Goal: Transaction & Acquisition: Obtain resource

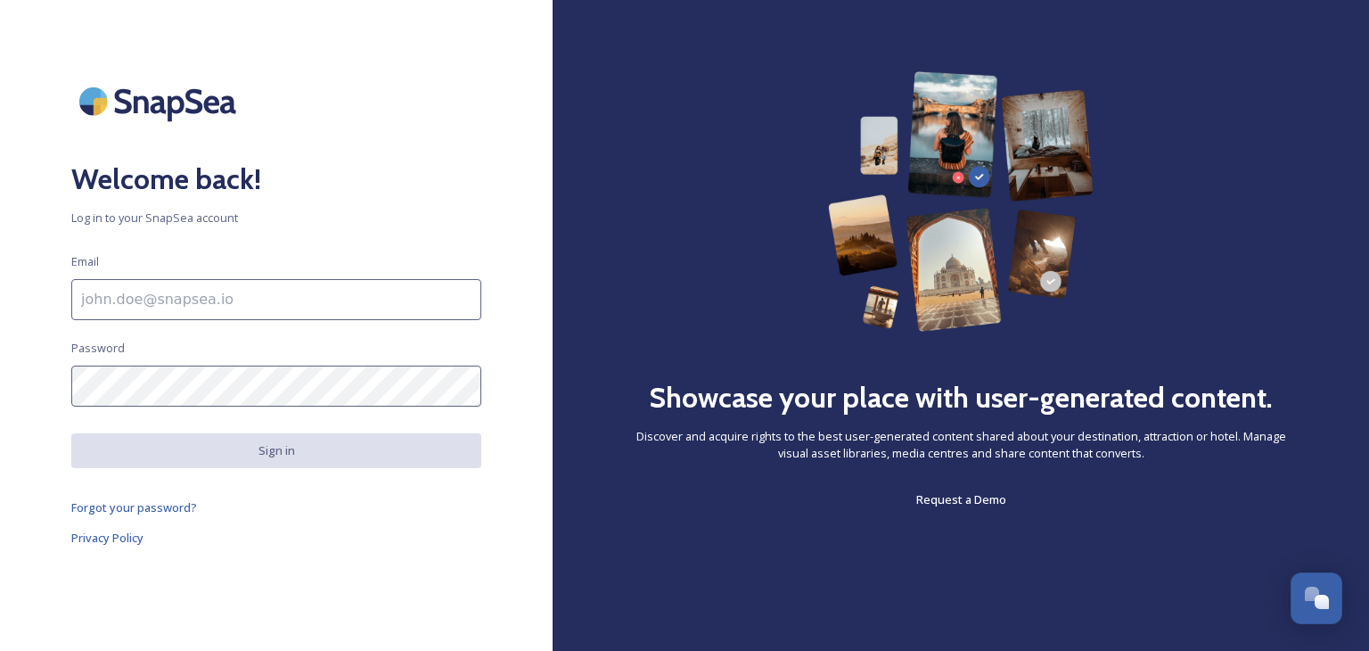
click at [246, 297] on input at bounding box center [276, 299] width 410 height 41
type input "[PERSON_NAME][EMAIL_ADDRESS][PERSON_NAME][DOMAIN_NAME]"
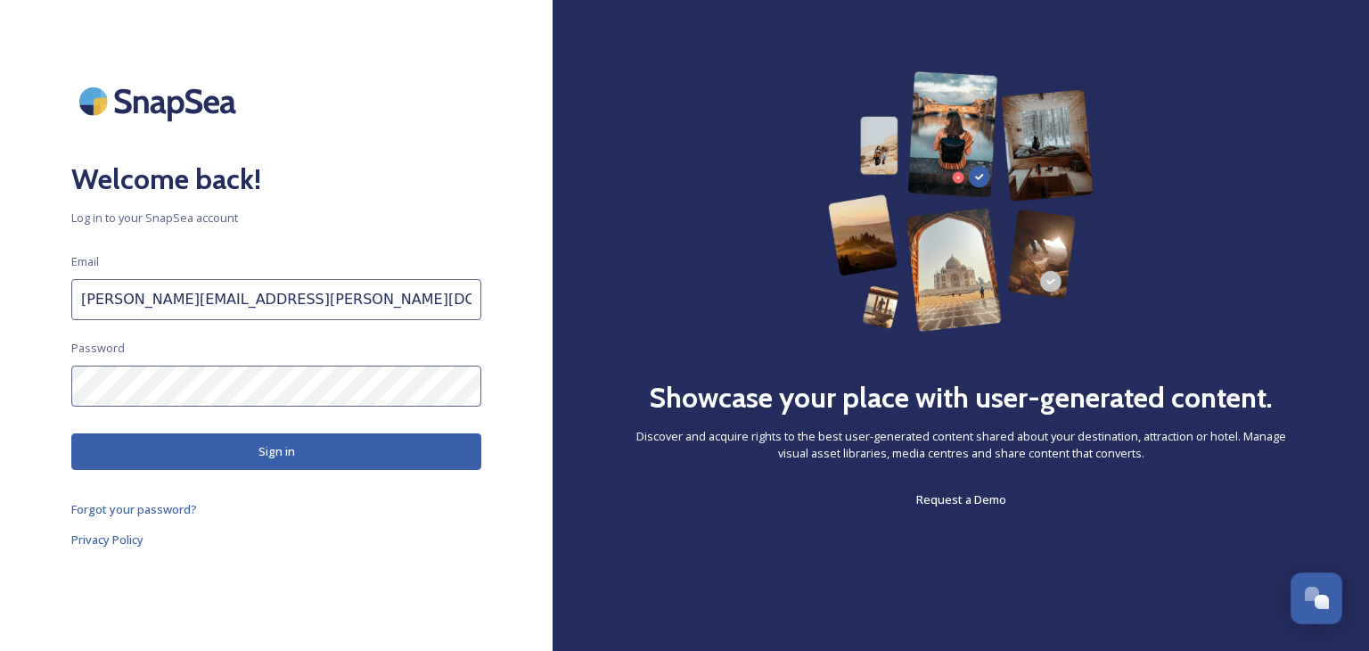
click at [272, 448] on button "Sign in" at bounding box center [276, 451] width 410 height 37
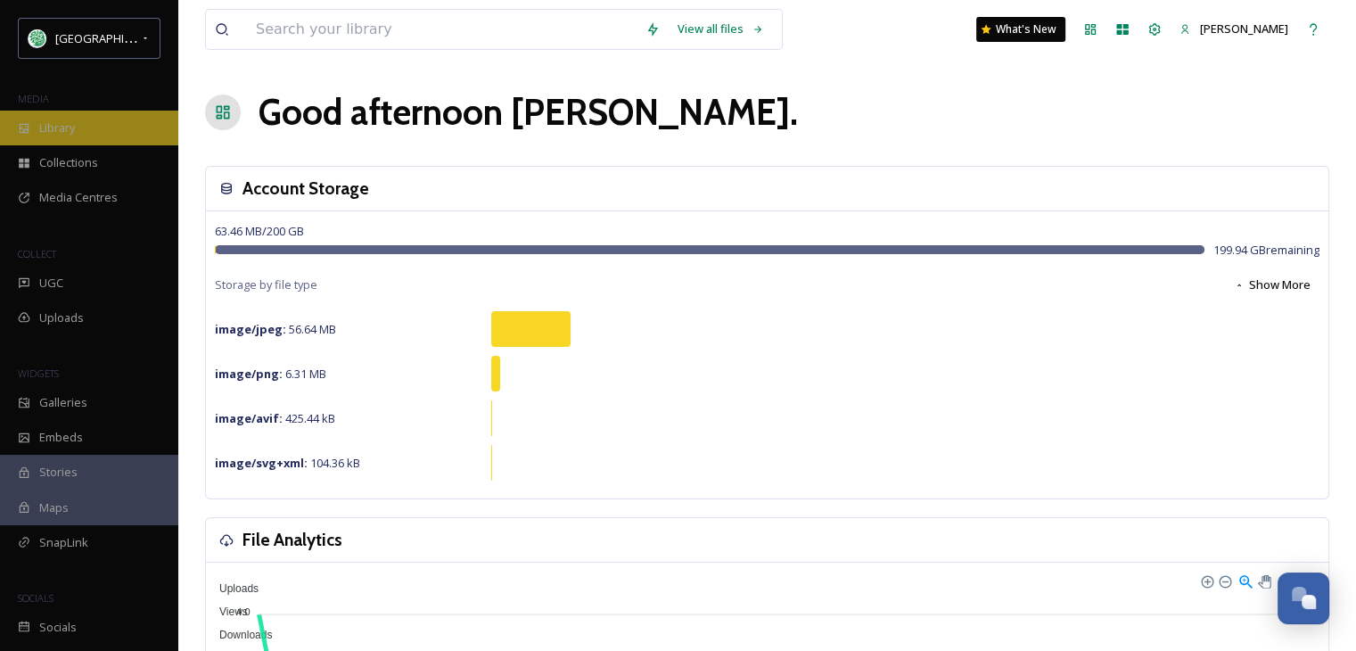
click at [56, 132] on span "Library" at bounding box center [57, 127] width 36 height 17
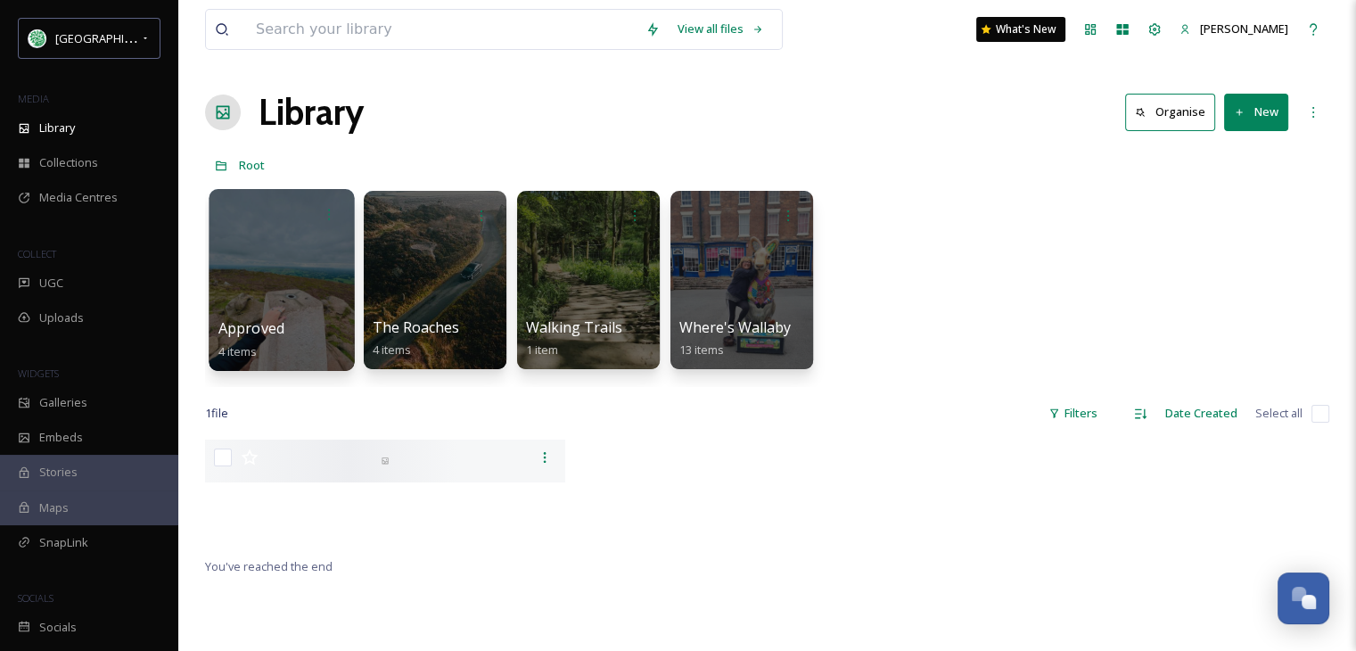
click at [296, 305] on div at bounding box center [281, 280] width 145 height 182
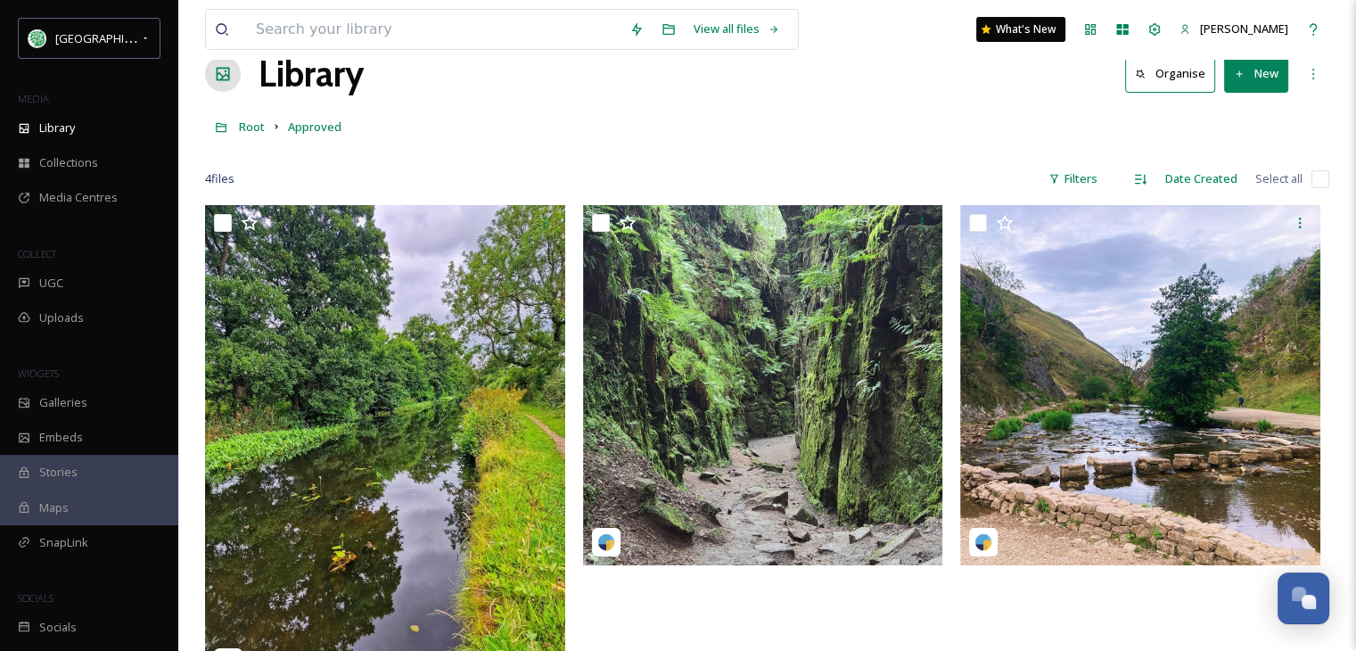
scroll to position [15, 0]
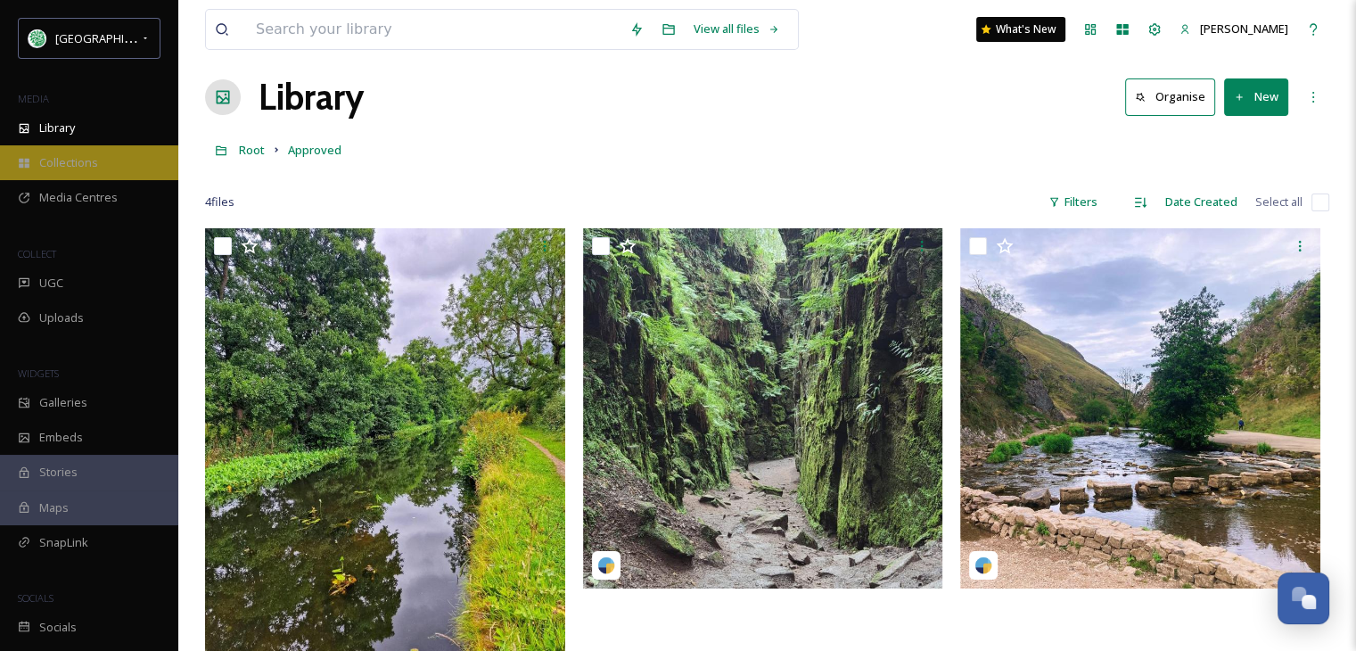
click at [95, 160] on span "Collections" at bounding box center [68, 162] width 59 height 17
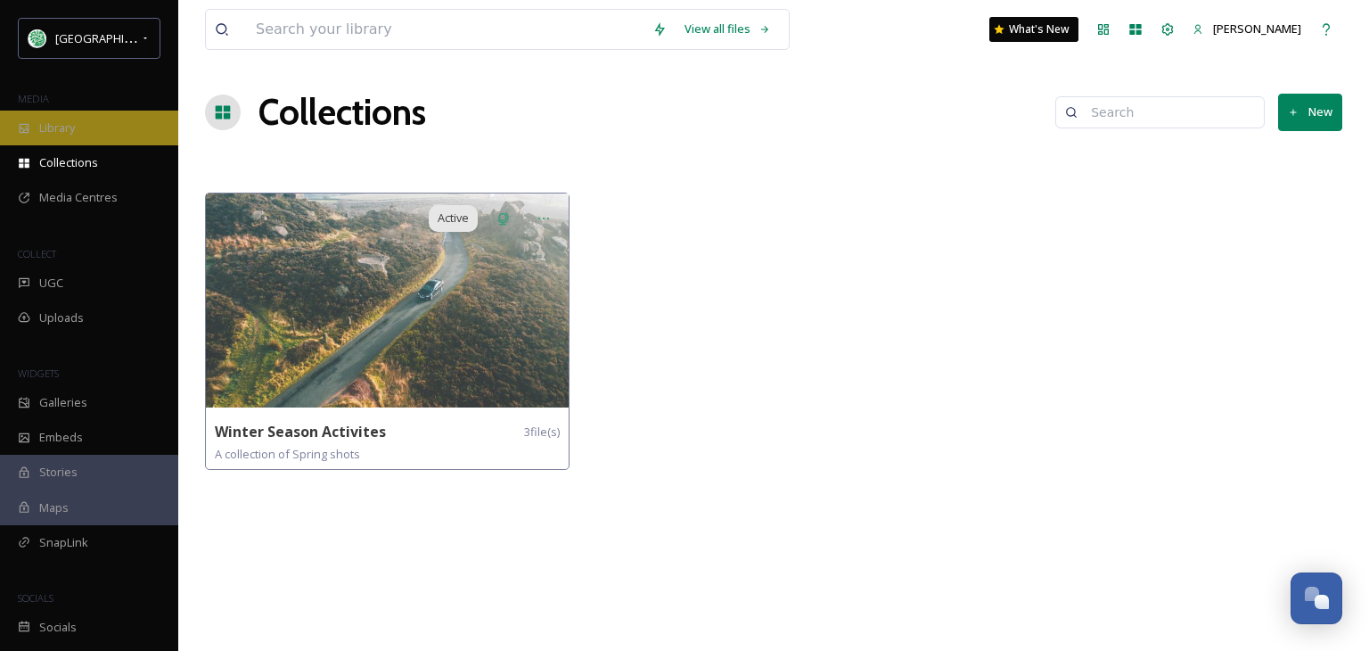
click at [68, 129] on span "Library" at bounding box center [57, 127] width 36 height 17
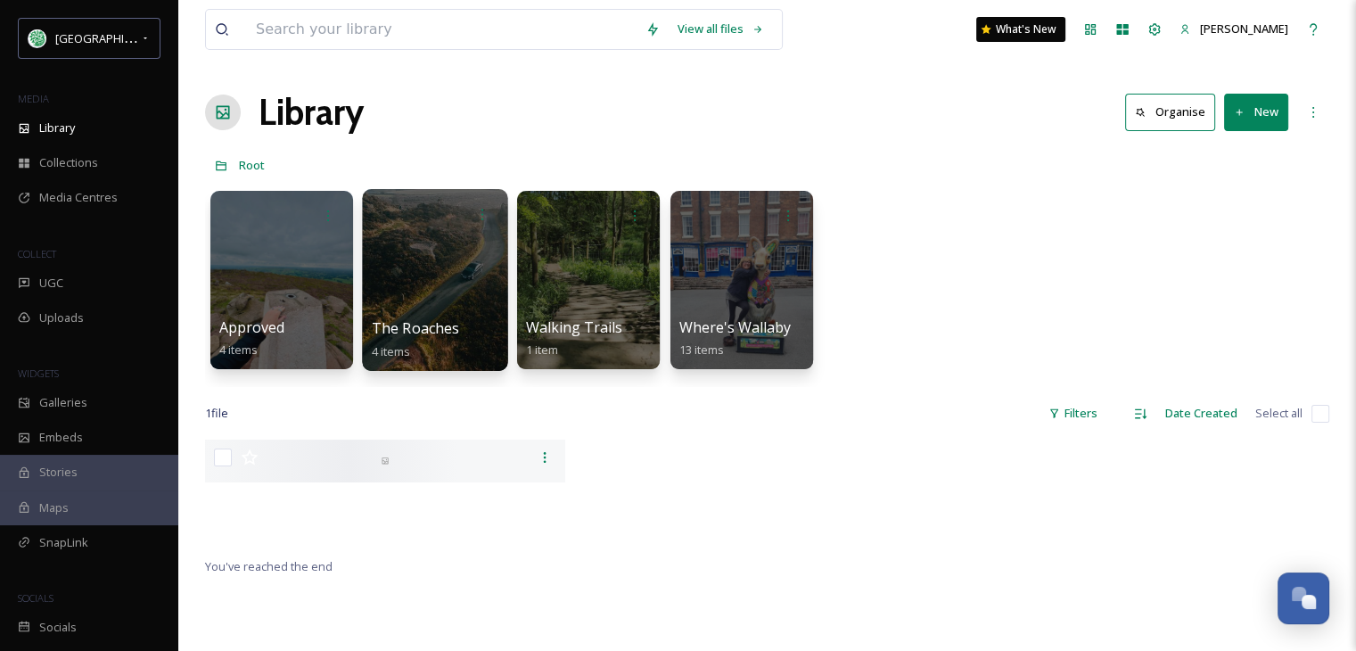
click at [463, 310] on div at bounding box center [434, 280] width 145 height 182
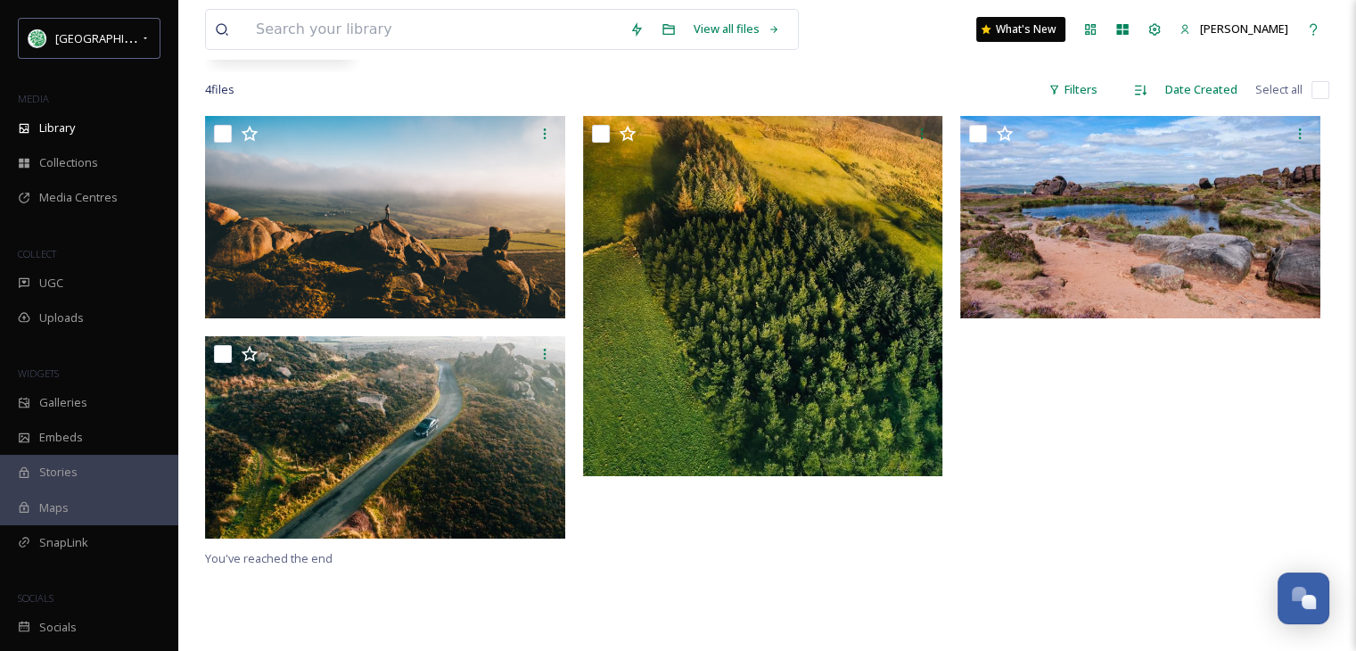
scroll to position [314, 0]
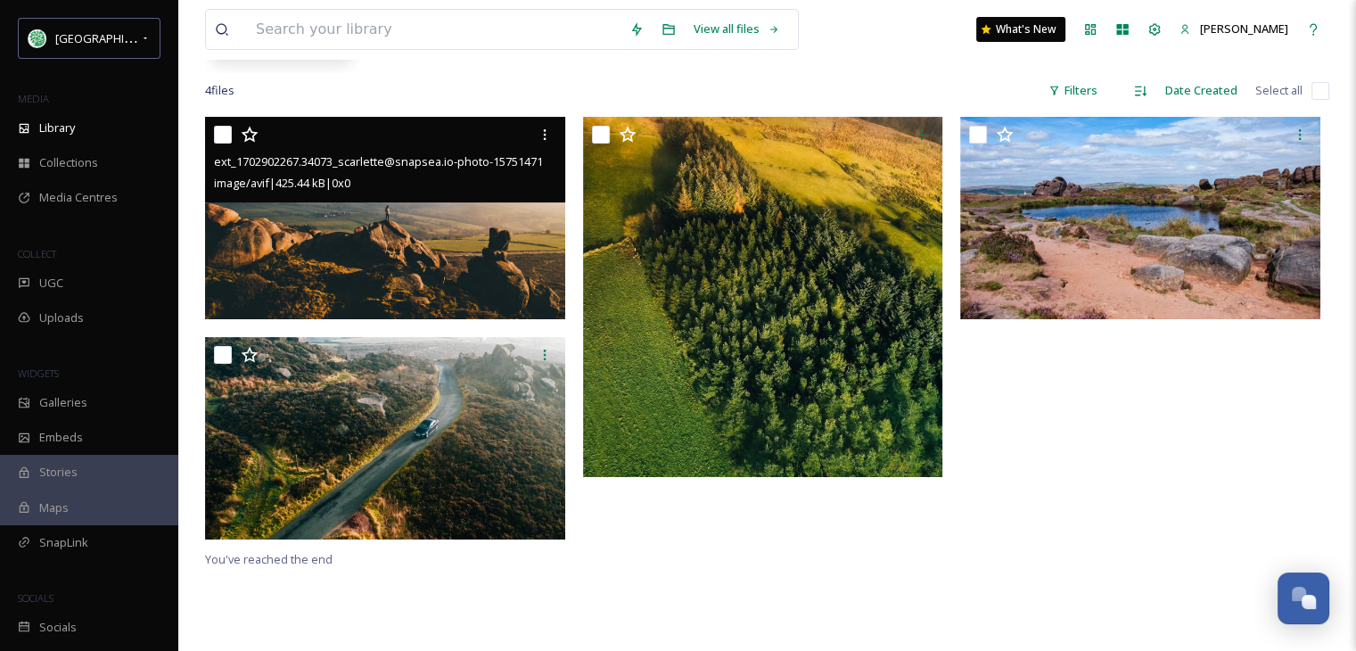
click at [417, 231] on img at bounding box center [385, 218] width 360 height 202
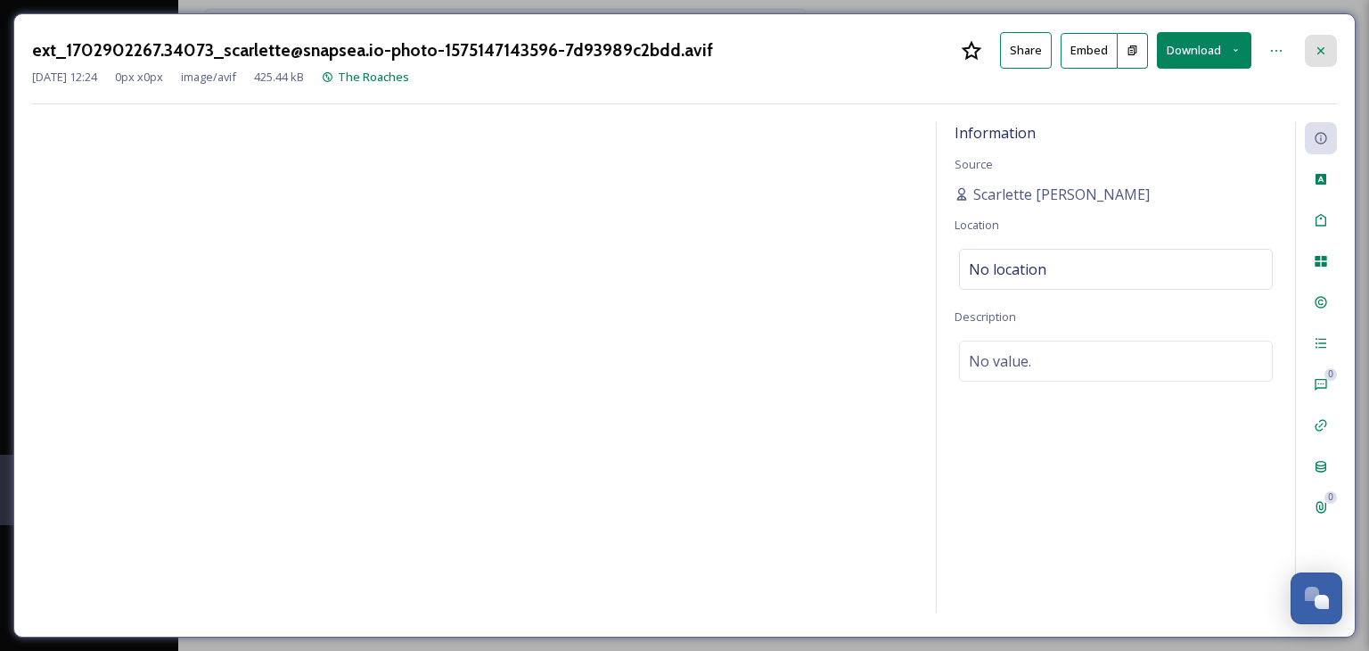
click at [1323, 44] on icon at bounding box center [1321, 51] width 14 height 14
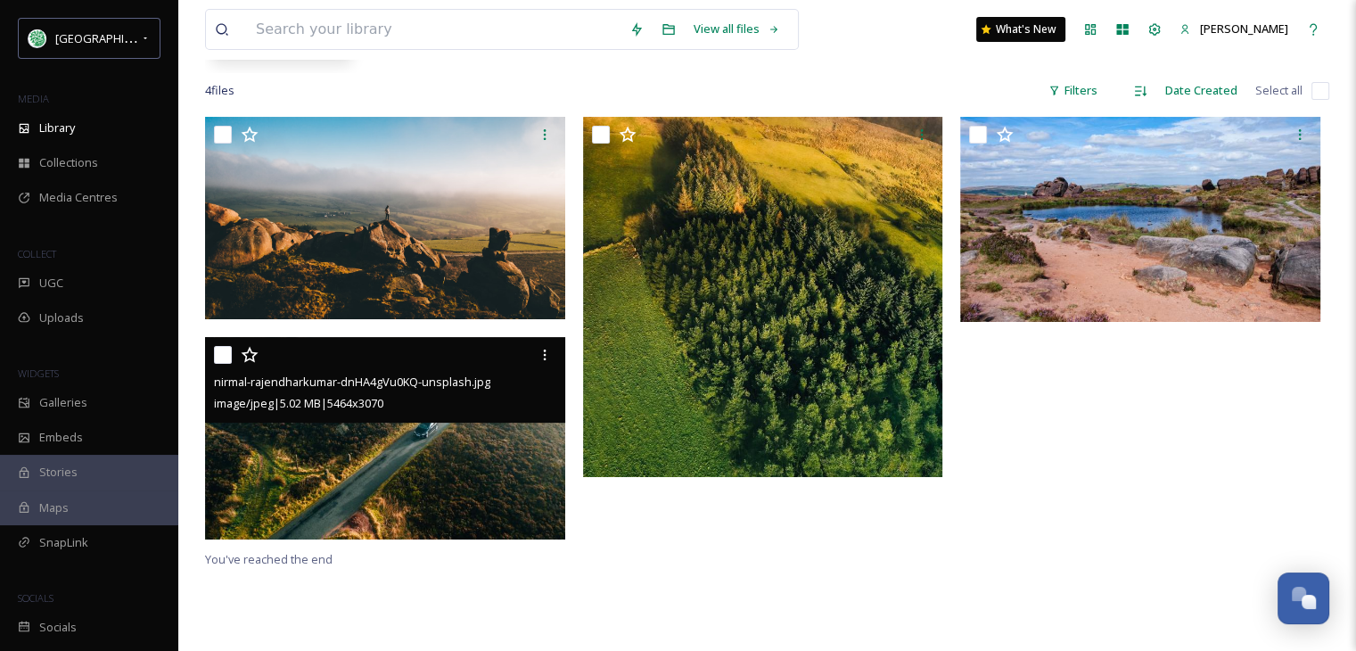
click at [442, 411] on div "image/jpeg | 5.02 MB | 5464 x 3070" at bounding box center [387, 402] width 347 height 21
click at [423, 468] on img at bounding box center [385, 438] width 360 height 202
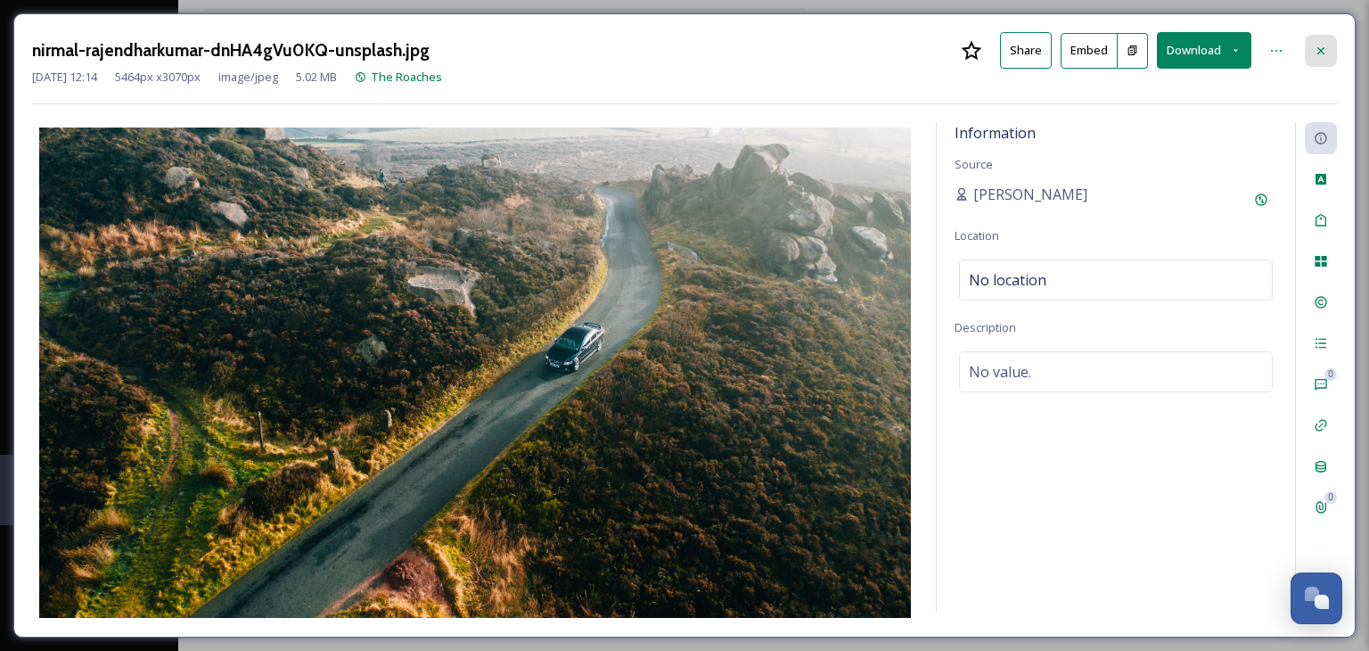
click at [1323, 46] on icon at bounding box center [1321, 51] width 14 height 14
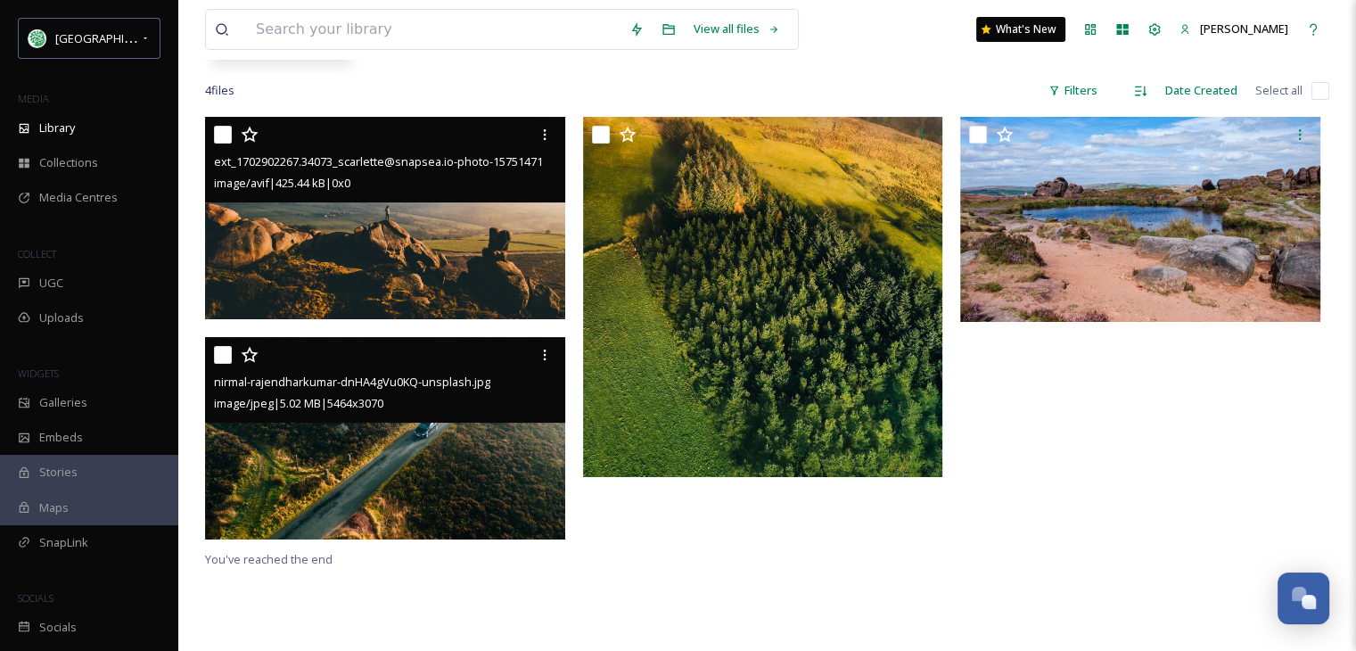
click at [442, 251] on img at bounding box center [385, 218] width 360 height 202
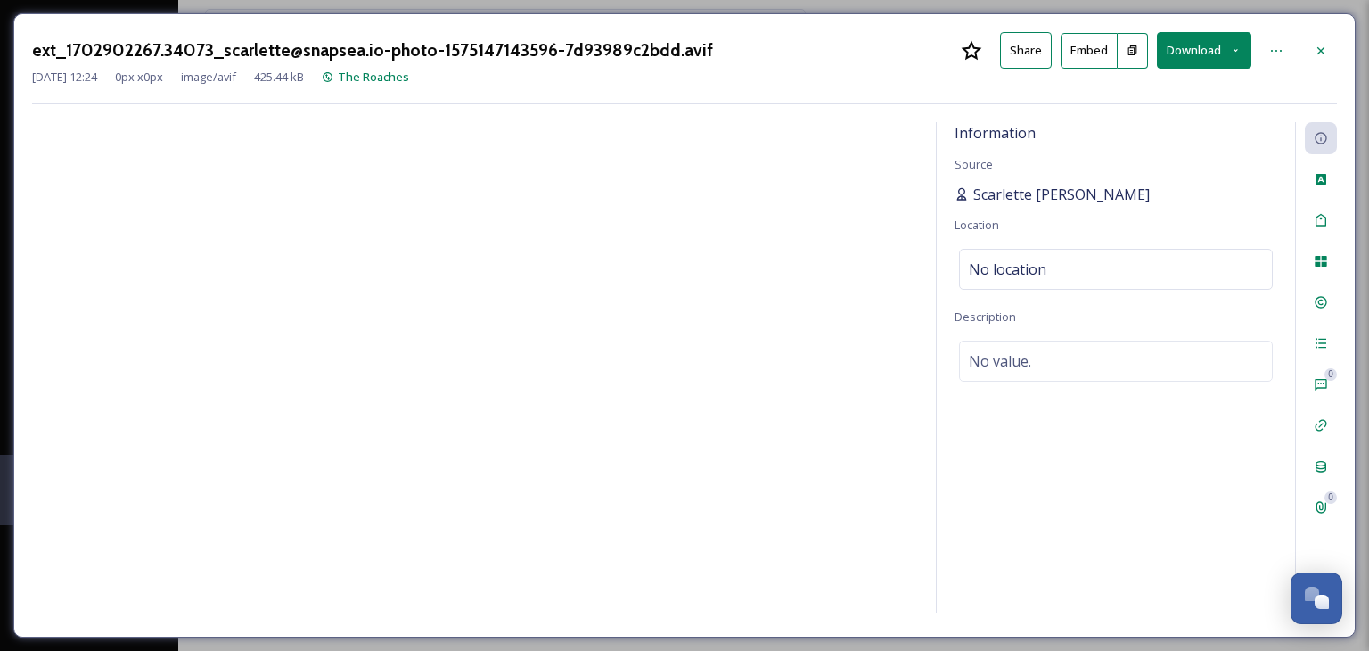
drag, startPoint x: 1185, startPoint y: 193, endPoint x: 974, endPoint y: 197, distance: 211.2
click at [974, 197] on span "Scarlette [PERSON_NAME]" at bounding box center [1061, 194] width 176 height 21
copy span "Scarlette [PERSON_NAME]"
click at [1194, 44] on button "Download" at bounding box center [1204, 50] width 94 height 37
click at [1166, 88] on span "Download Original (0 x 0)" at bounding box center [1175, 91] width 131 height 17
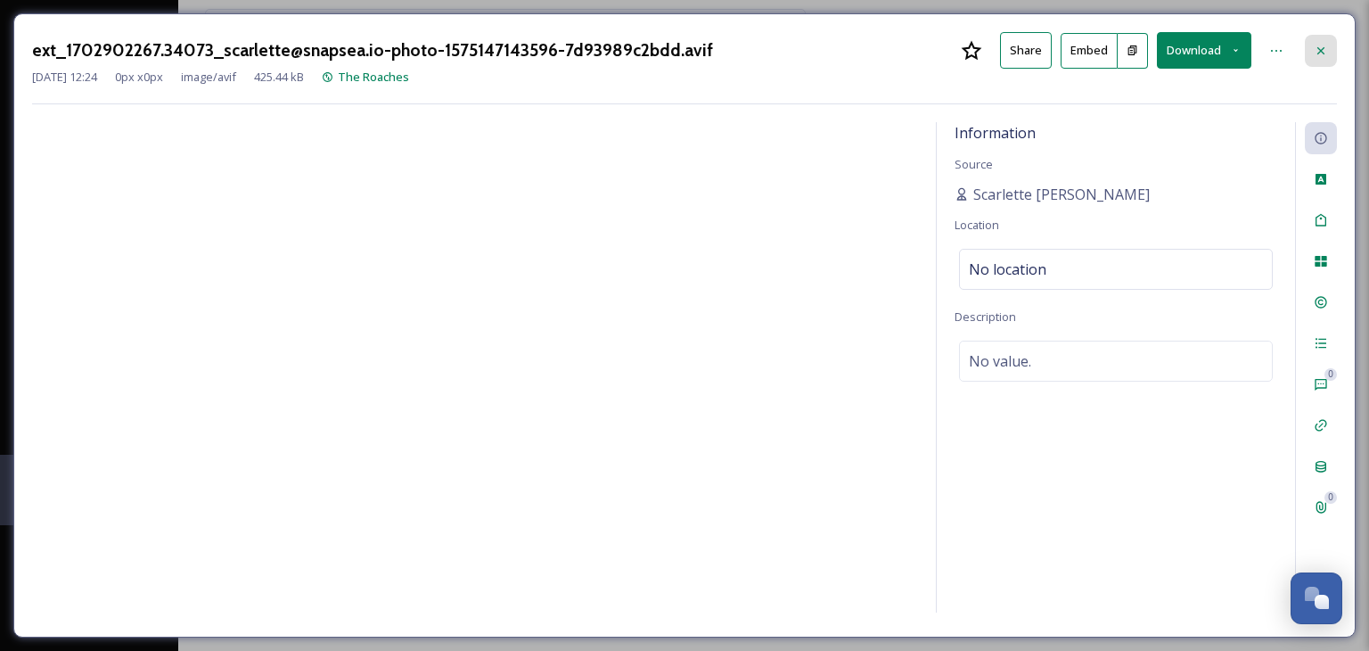
click at [1322, 46] on icon at bounding box center [1321, 51] width 14 height 14
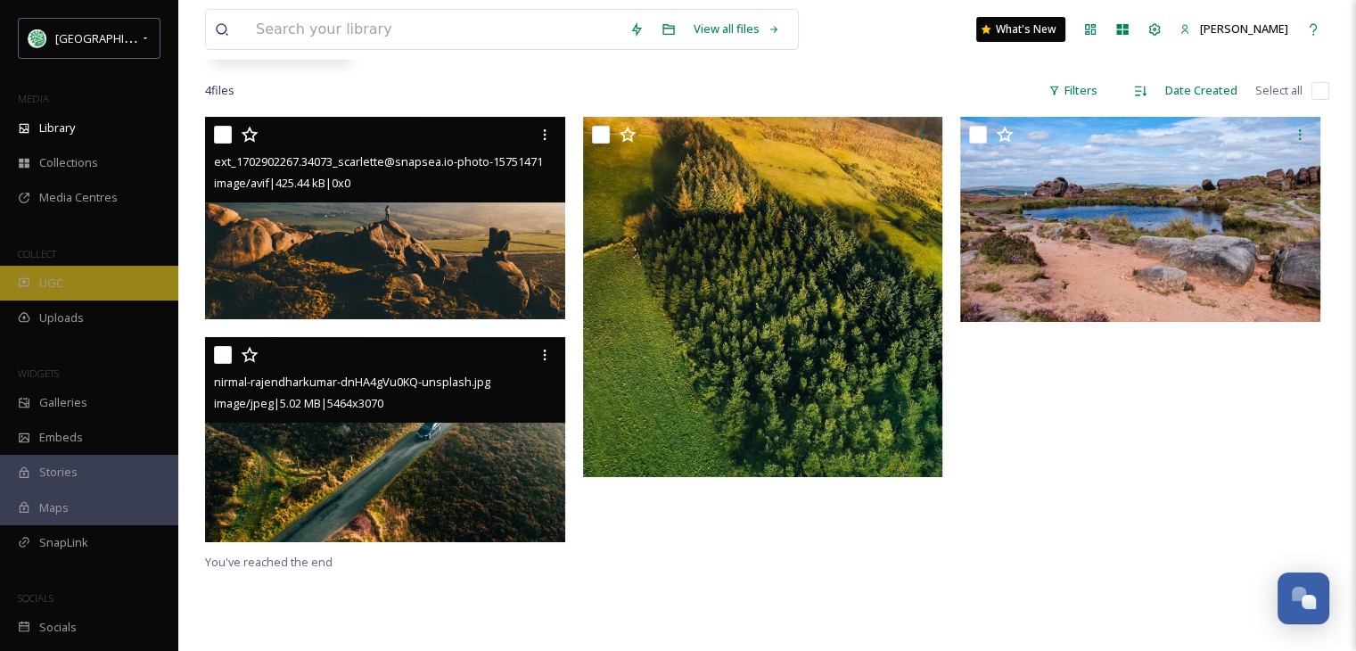
click at [46, 285] on span "UGC" at bounding box center [51, 282] width 24 height 17
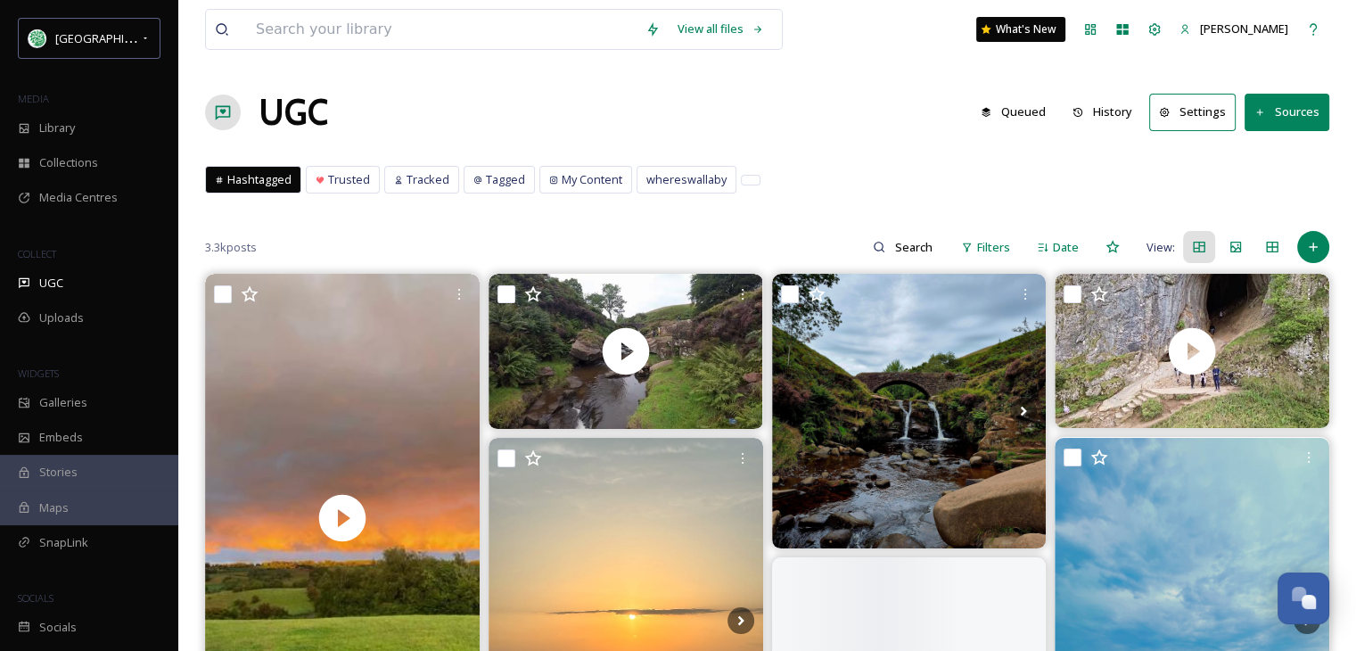
click at [1112, 108] on button "History" at bounding box center [1102, 111] width 78 height 35
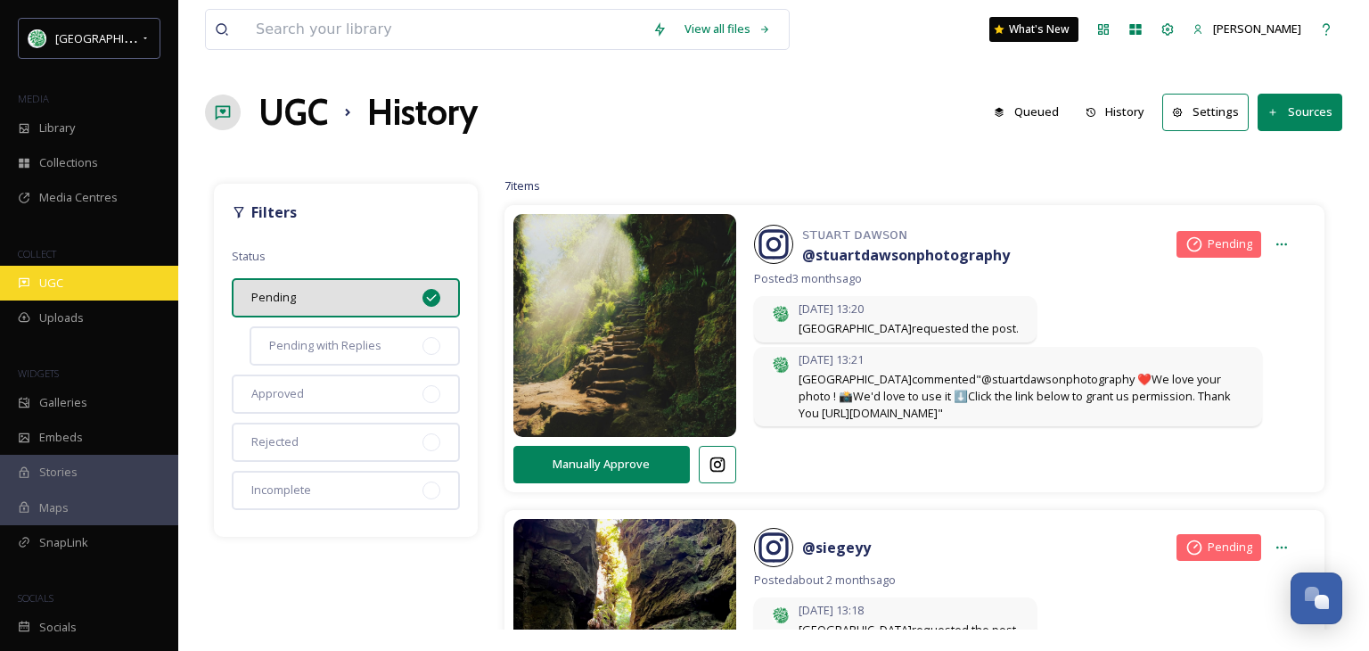
click at [56, 279] on span "UGC" at bounding box center [51, 282] width 24 height 17
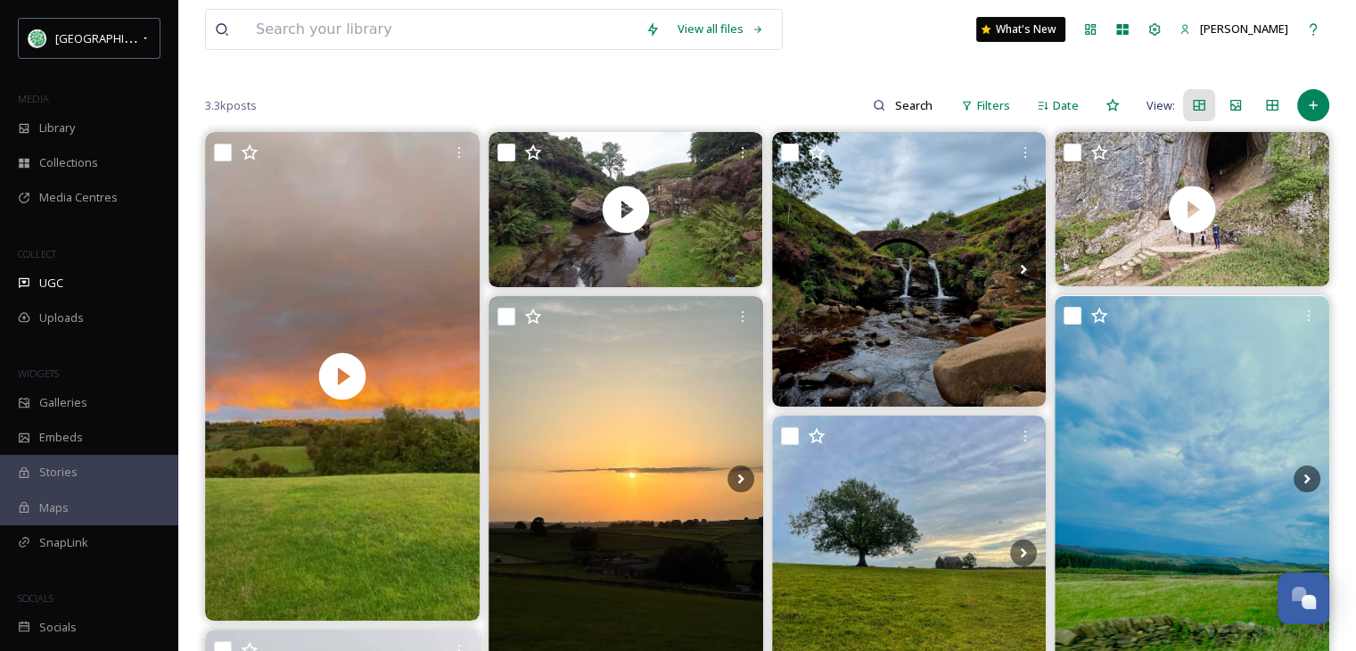
scroll to position [178, 0]
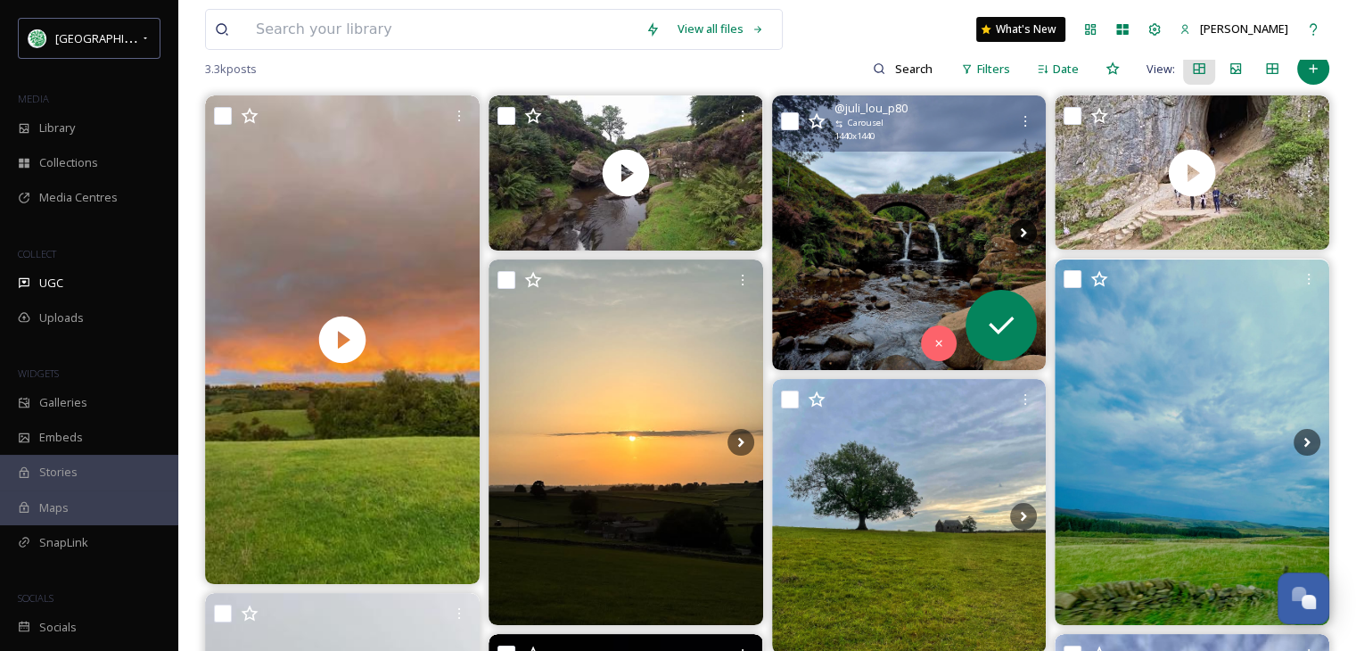
click at [1020, 229] on icon at bounding box center [1023, 232] width 27 height 27
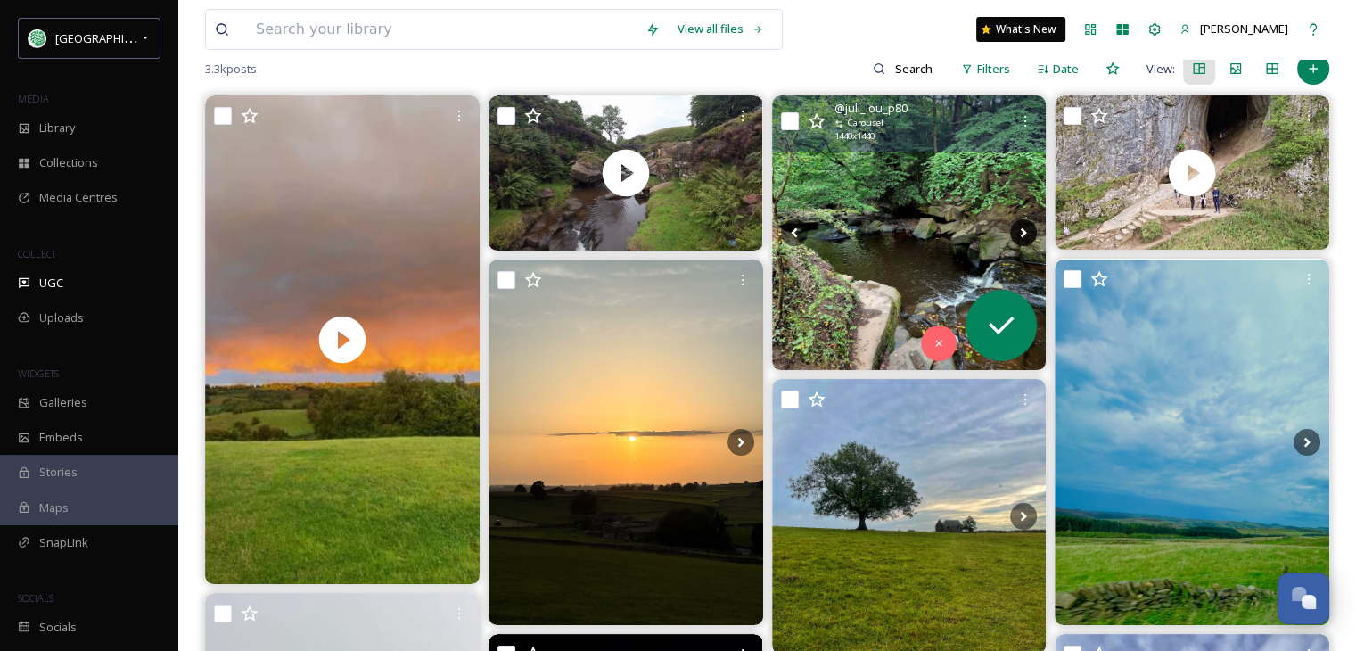
click at [1020, 229] on icon at bounding box center [1023, 232] width 27 height 27
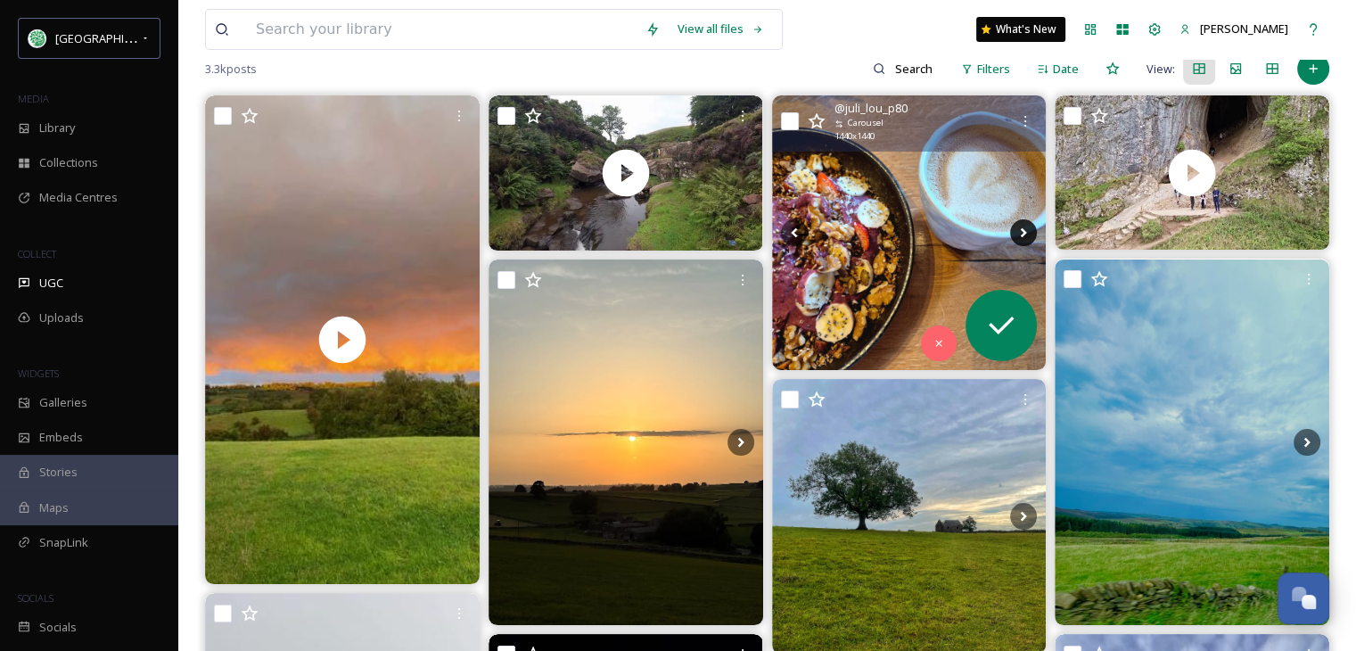
click at [1020, 229] on icon at bounding box center [1023, 232] width 27 height 27
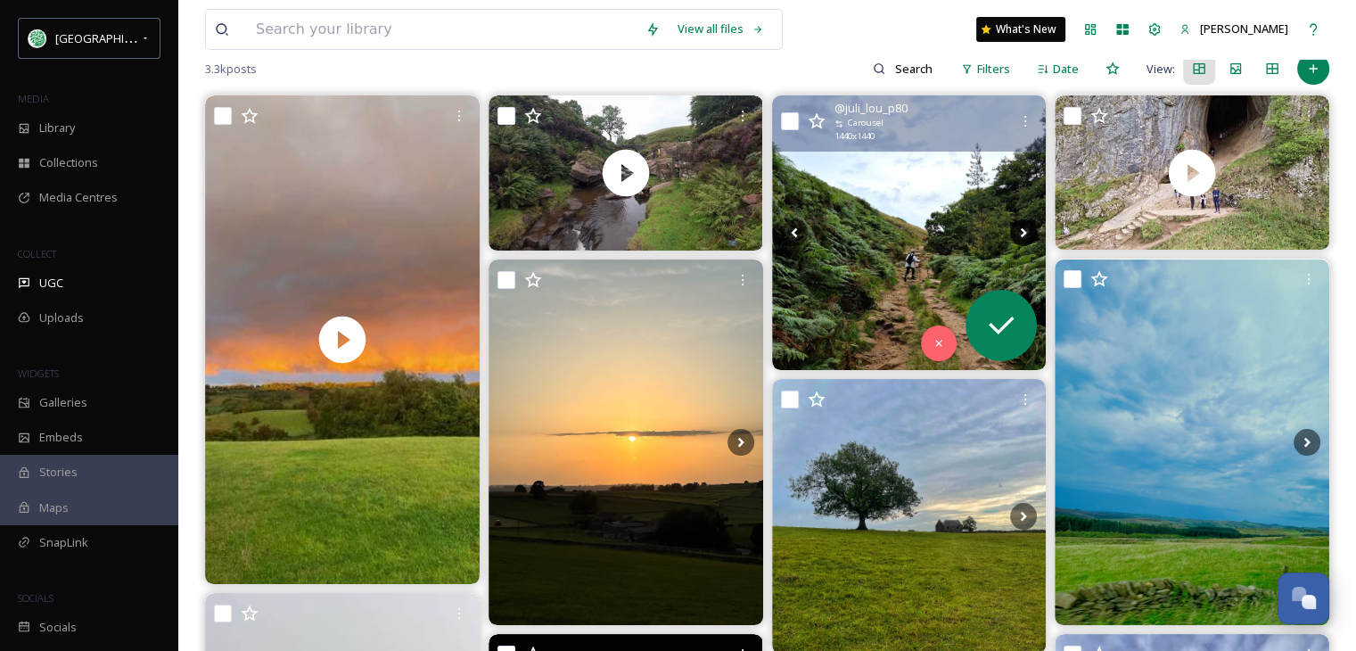
click at [1020, 229] on icon at bounding box center [1023, 232] width 27 height 27
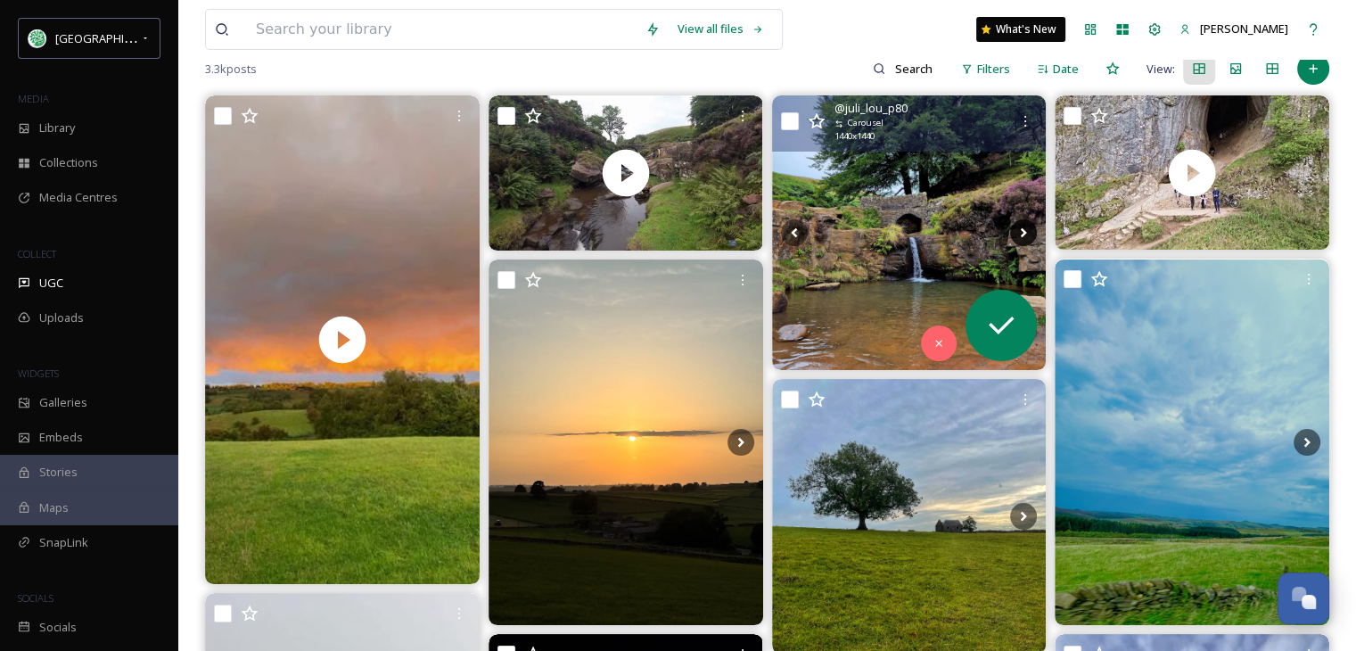
click at [1020, 229] on icon at bounding box center [1023, 232] width 27 height 27
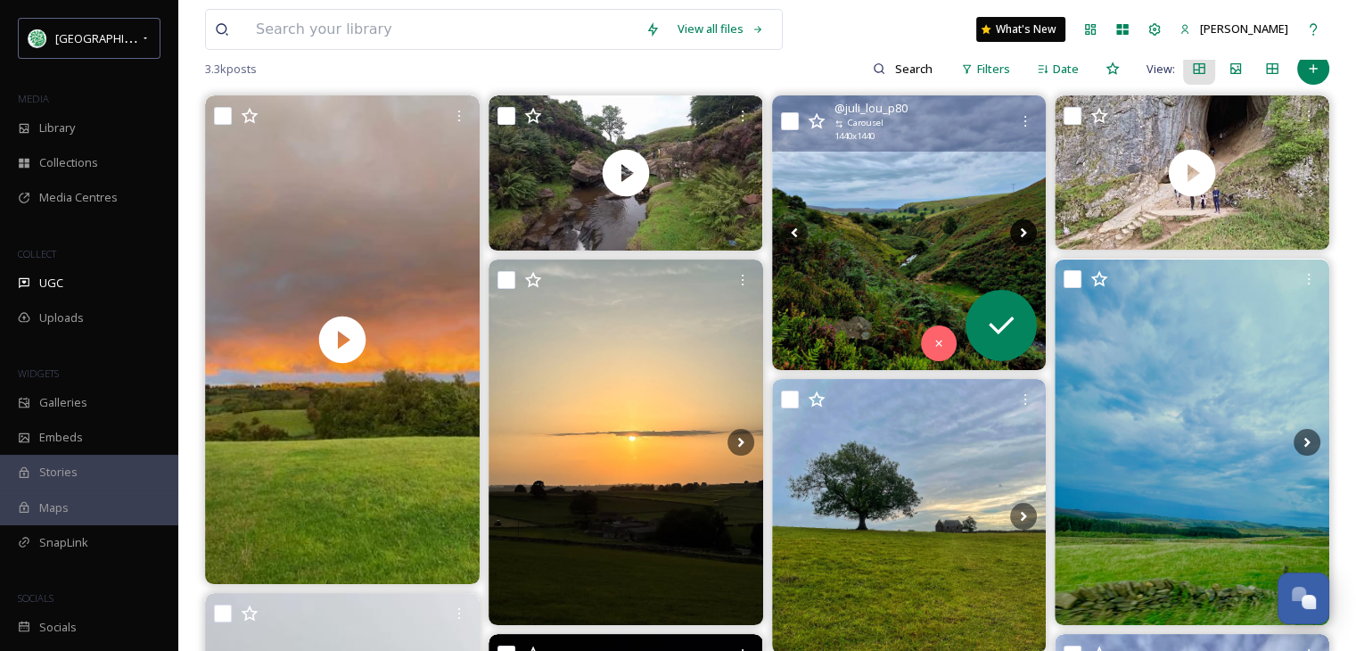
click at [1020, 229] on icon at bounding box center [1023, 232] width 27 height 27
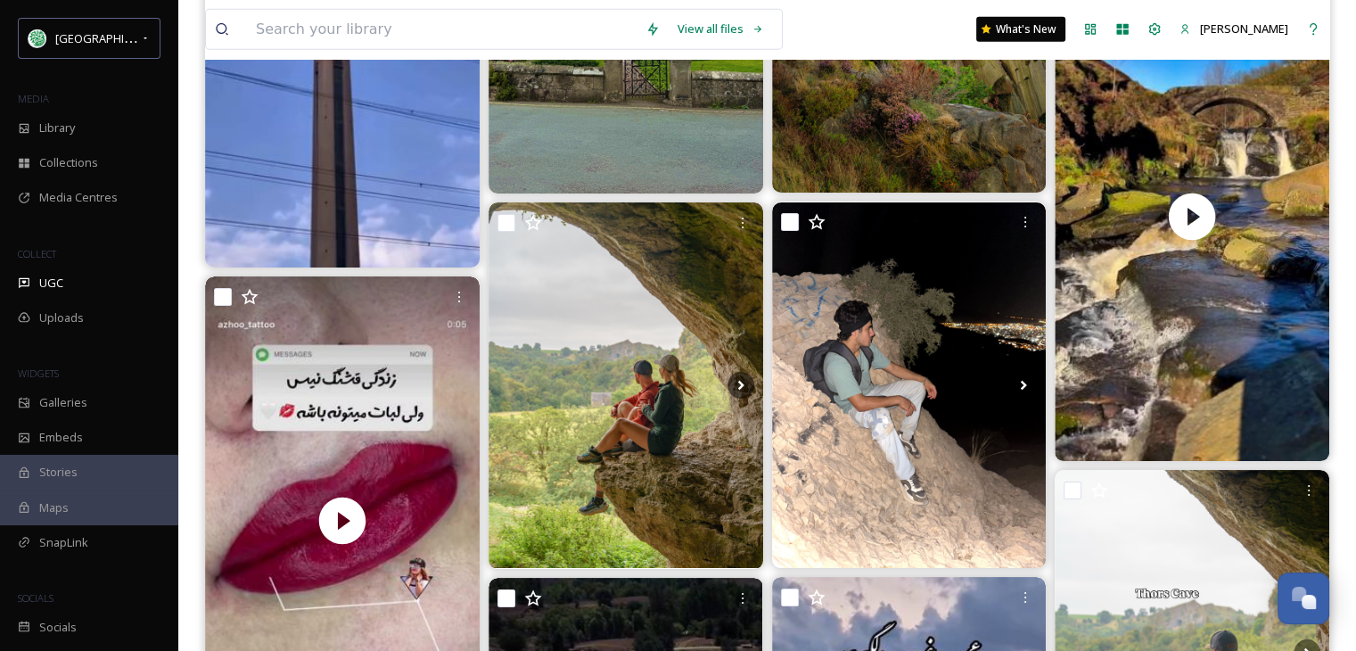
scroll to position [4723, 0]
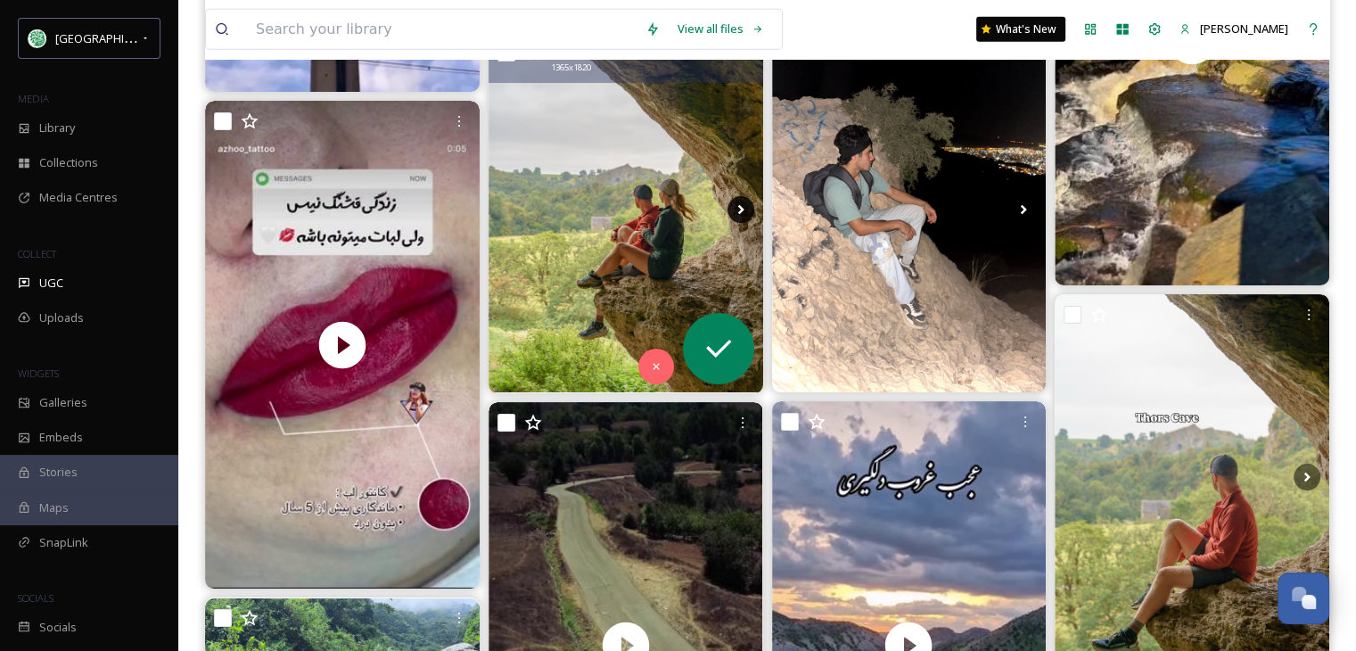
click at [733, 207] on icon at bounding box center [740, 209] width 27 height 27
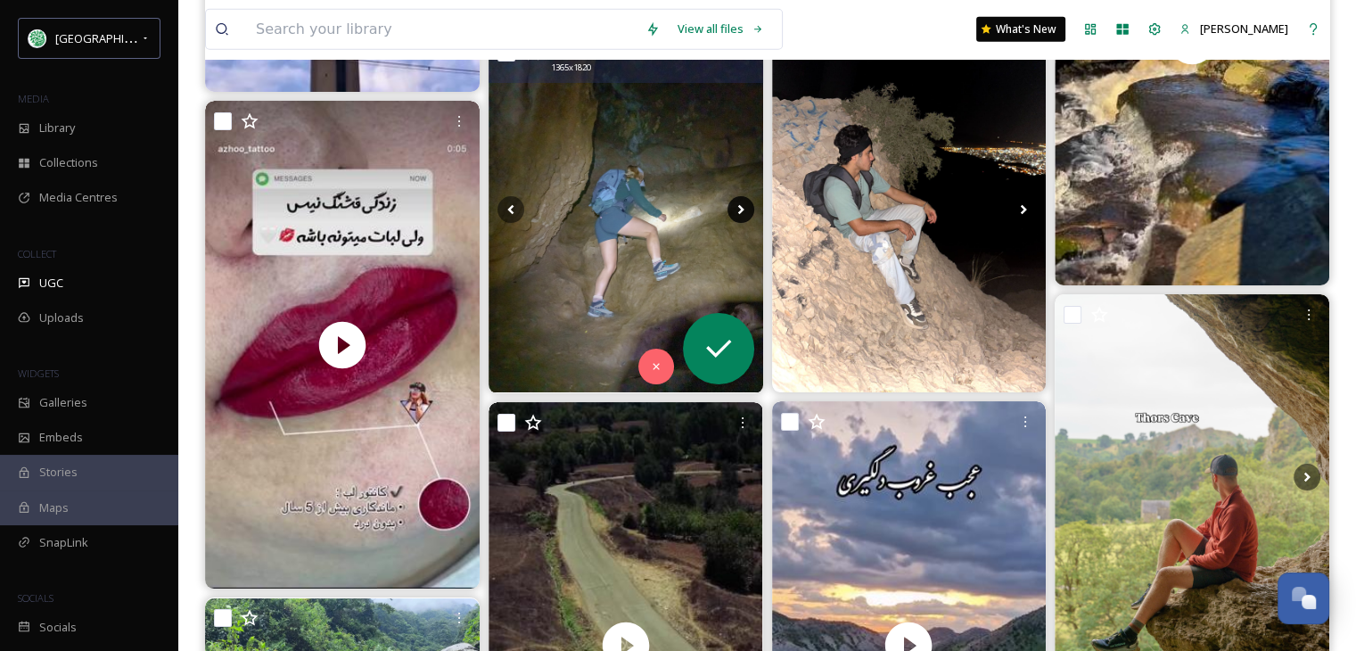
click at [738, 208] on icon at bounding box center [740, 209] width 27 height 27
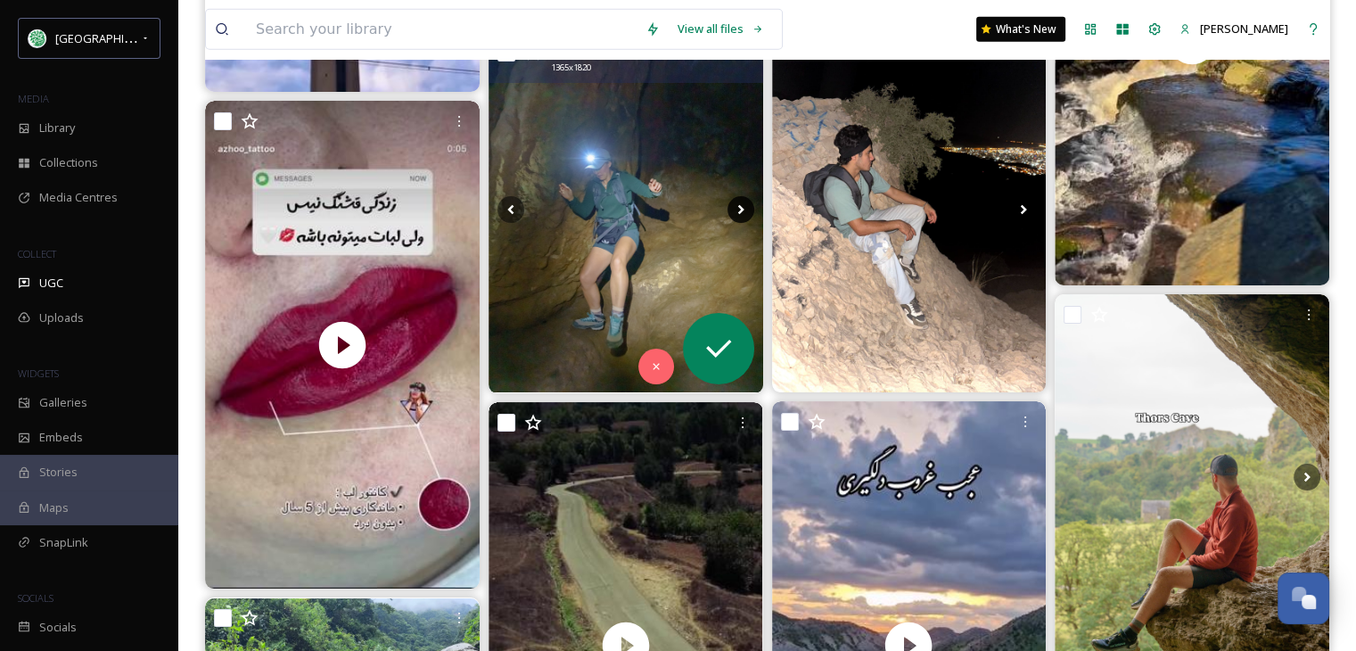
click at [738, 208] on icon at bounding box center [740, 209] width 27 height 27
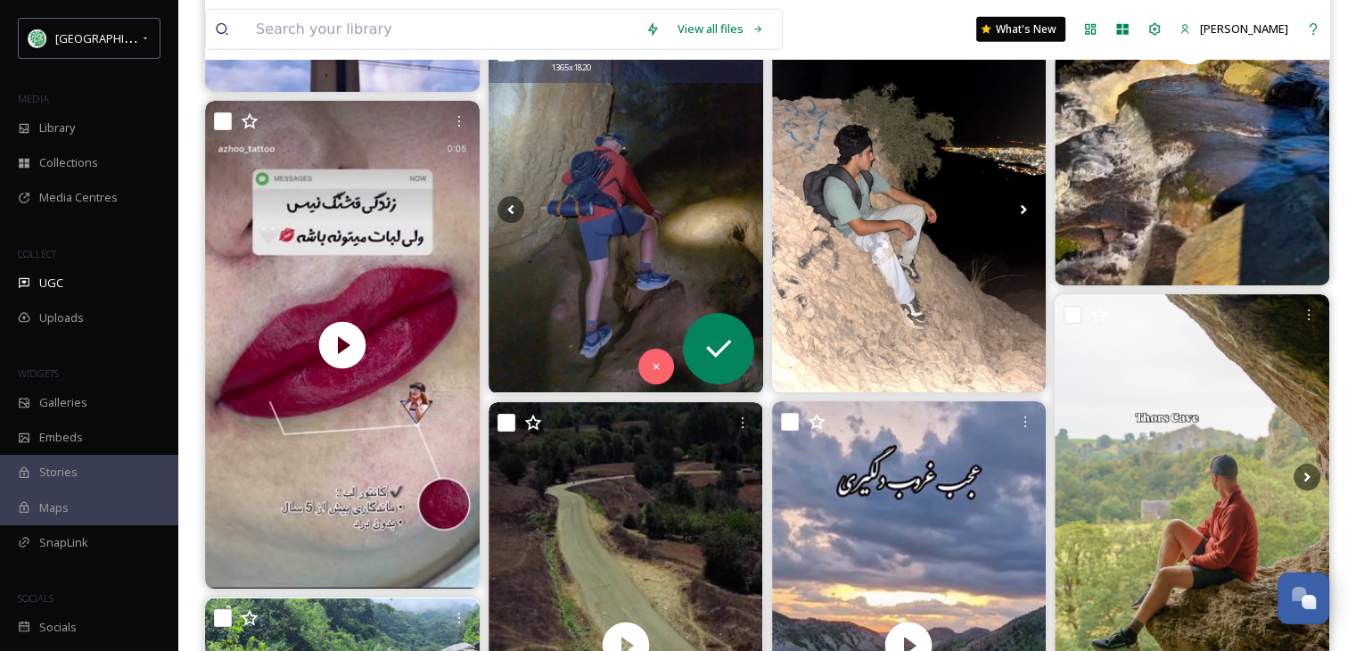
click at [738, 208] on icon at bounding box center [740, 209] width 27 height 27
click at [510, 204] on icon at bounding box center [510, 209] width 27 height 27
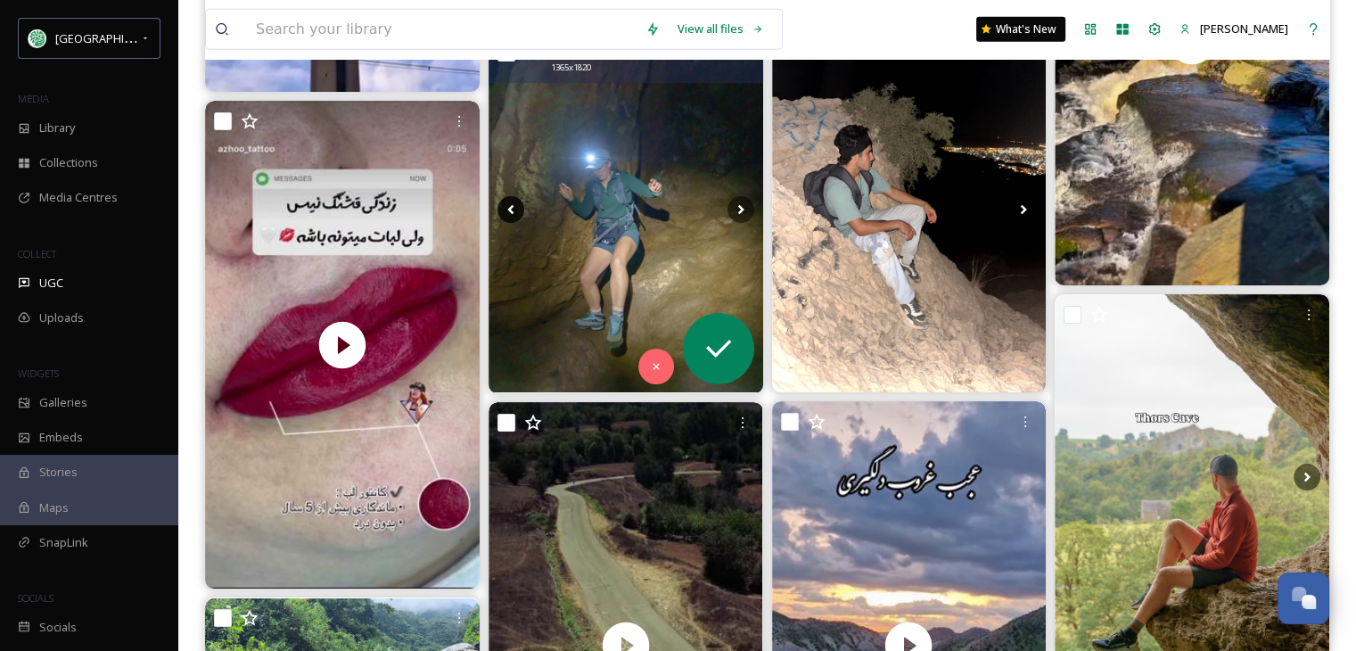
click at [510, 204] on icon at bounding box center [510, 209] width 27 height 27
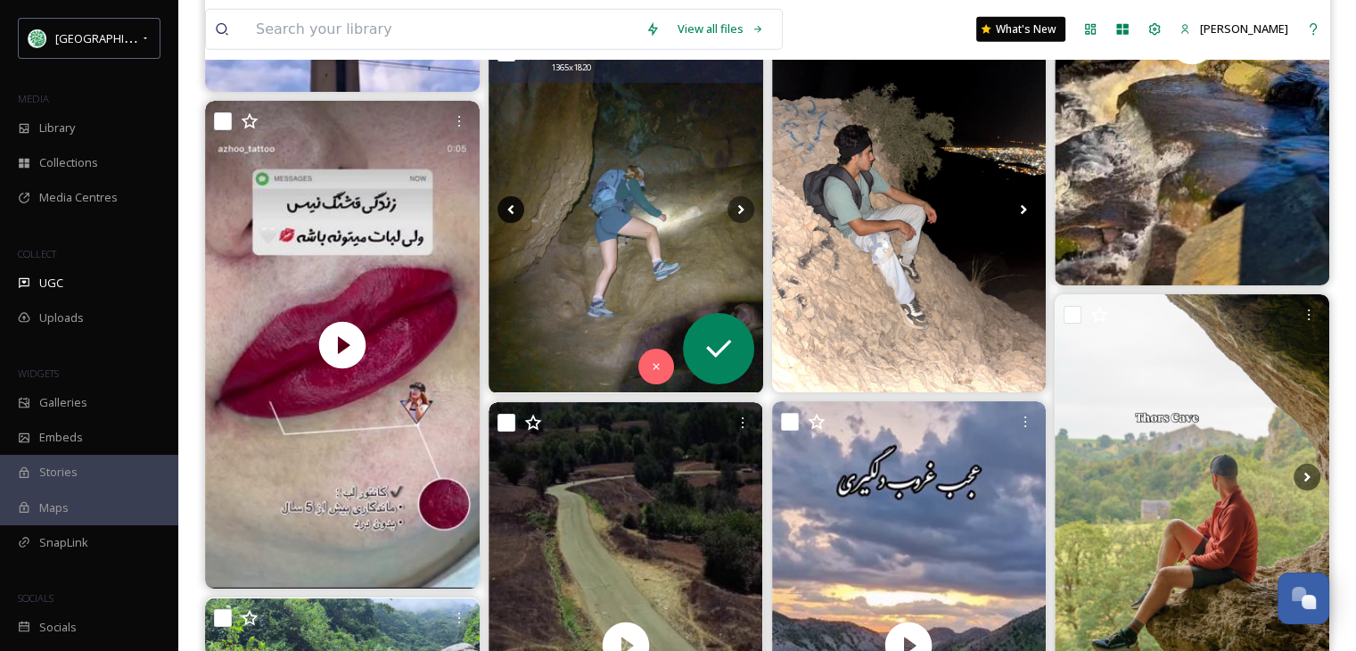
click at [510, 204] on icon at bounding box center [510, 209] width 27 height 27
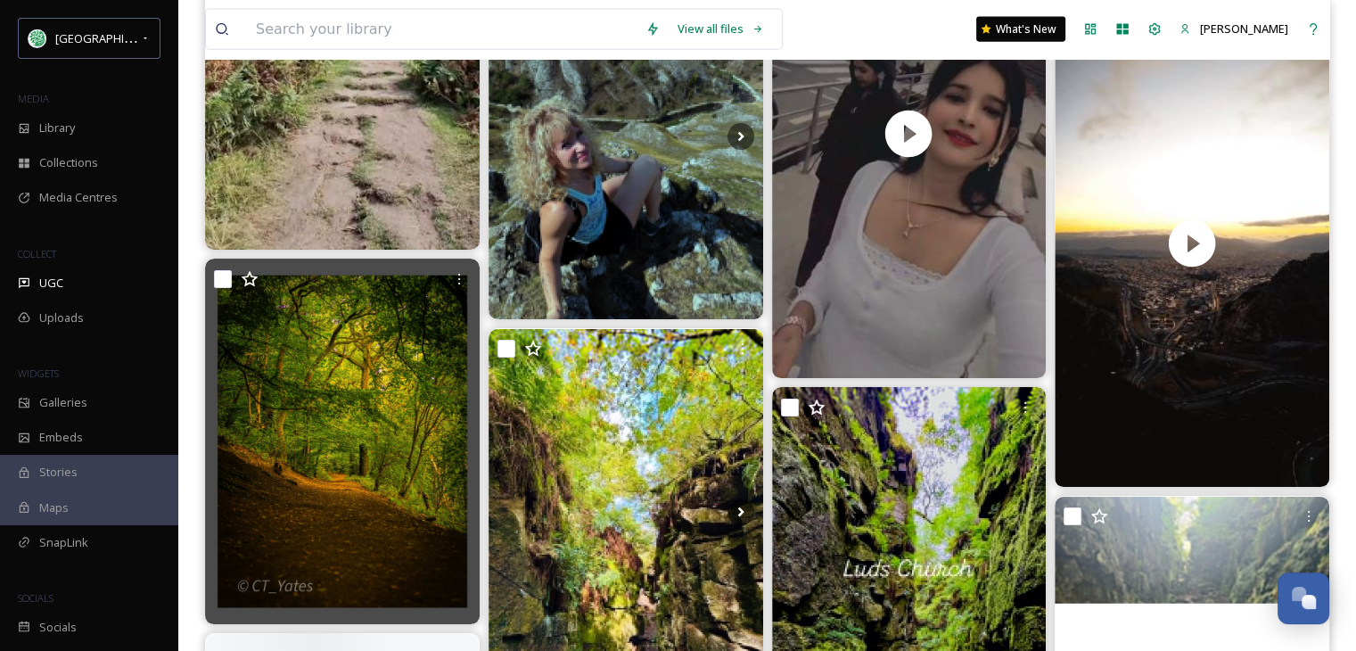
scroll to position [17913, 0]
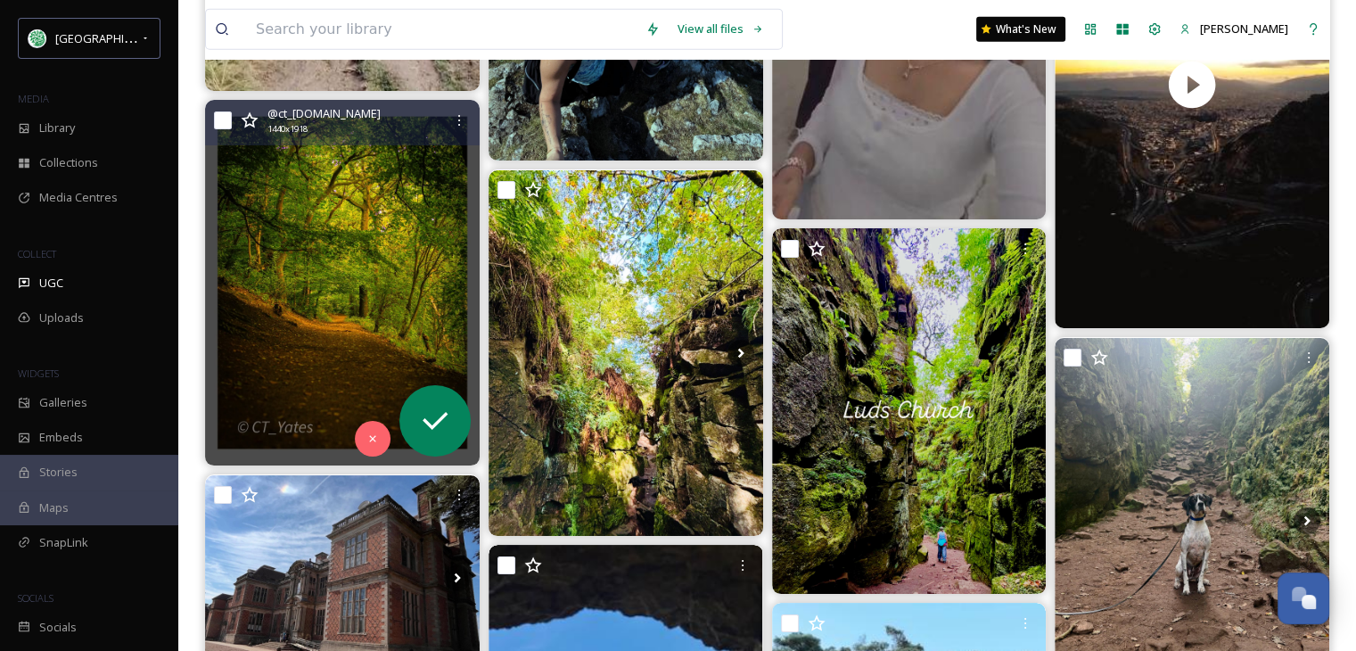
click at [347, 322] on img at bounding box center [342, 282] width 274 height 365
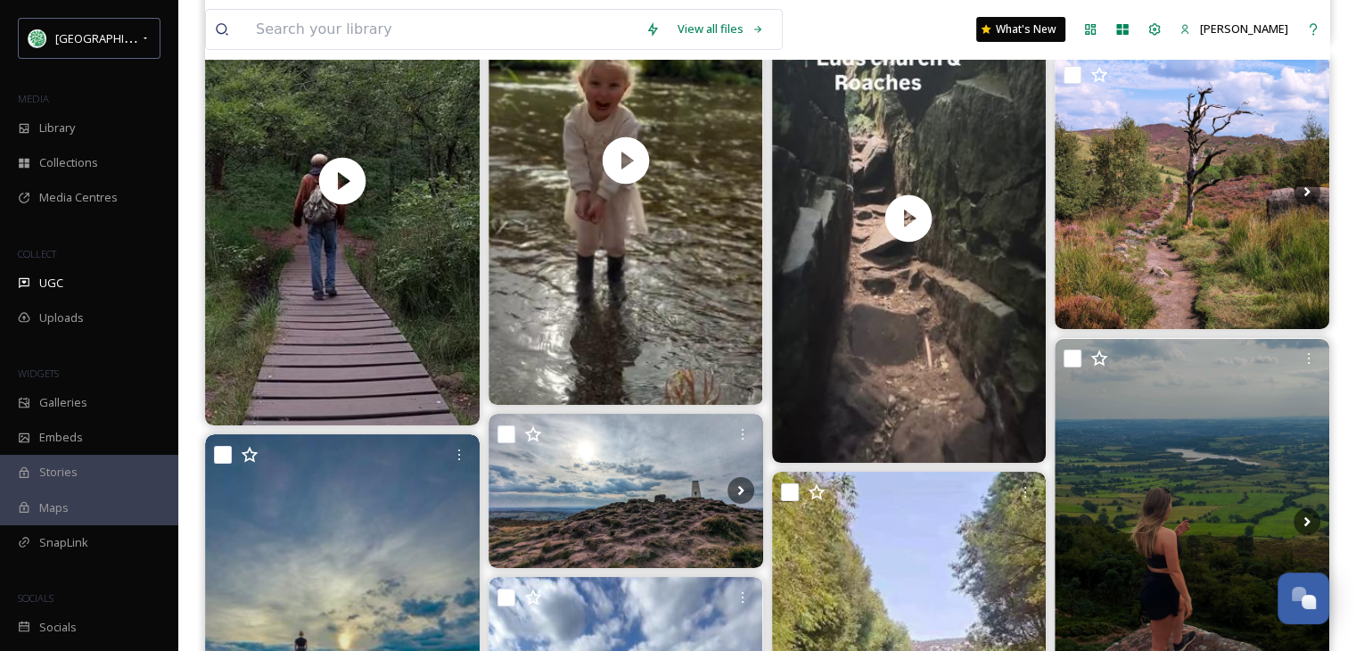
scroll to position [19759, 0]
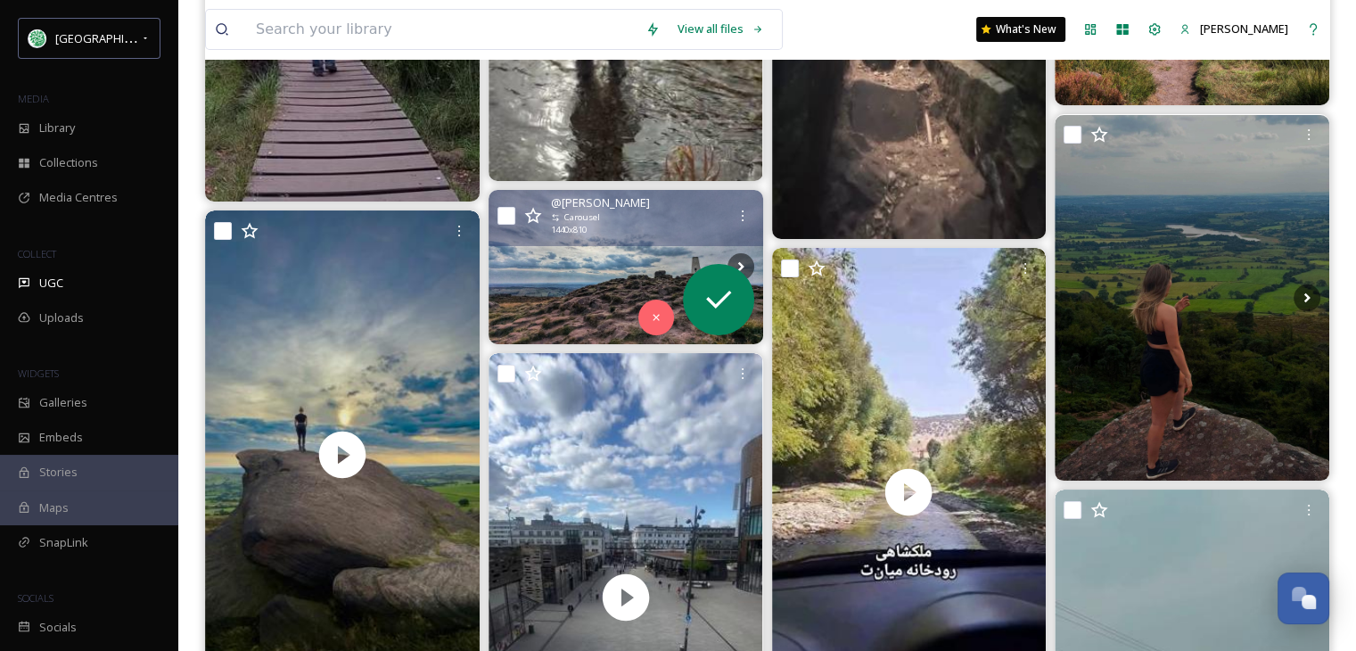
click at [602, 277] on img at bounding box center [625, 267] width 274 height 154
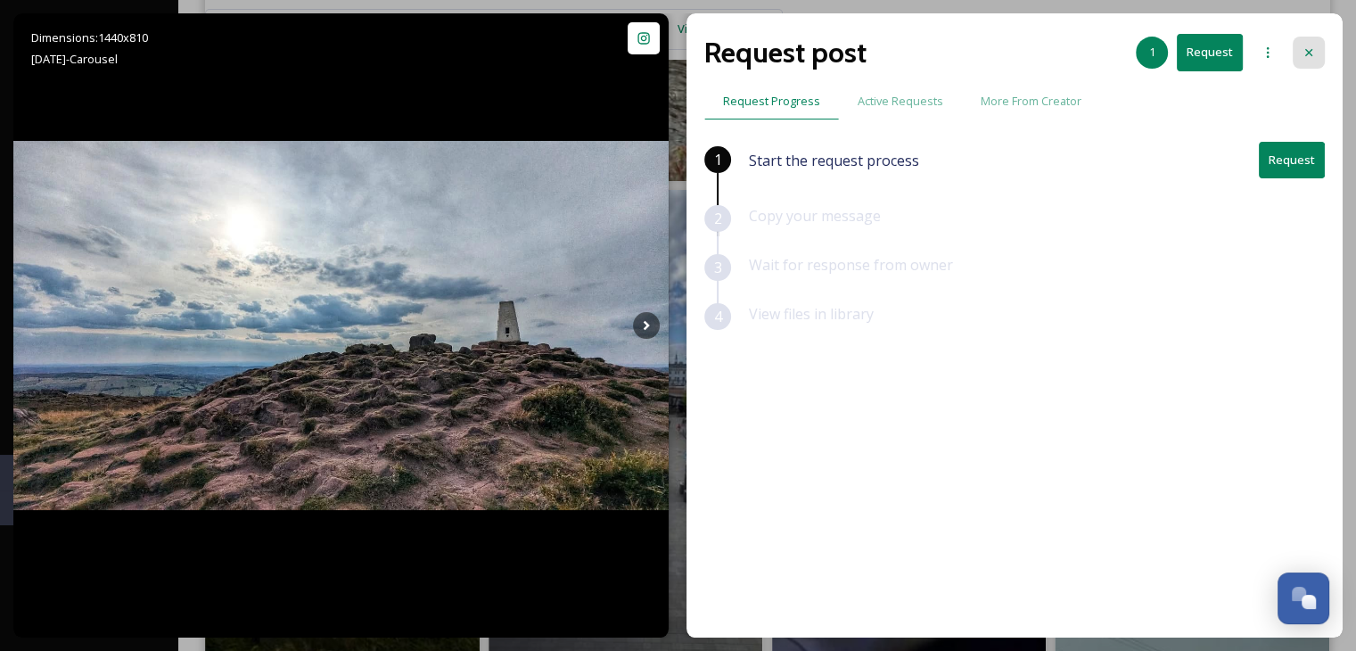
click at [1311, 51] on icon at bounding box center [1308, 52] width 14 height 14
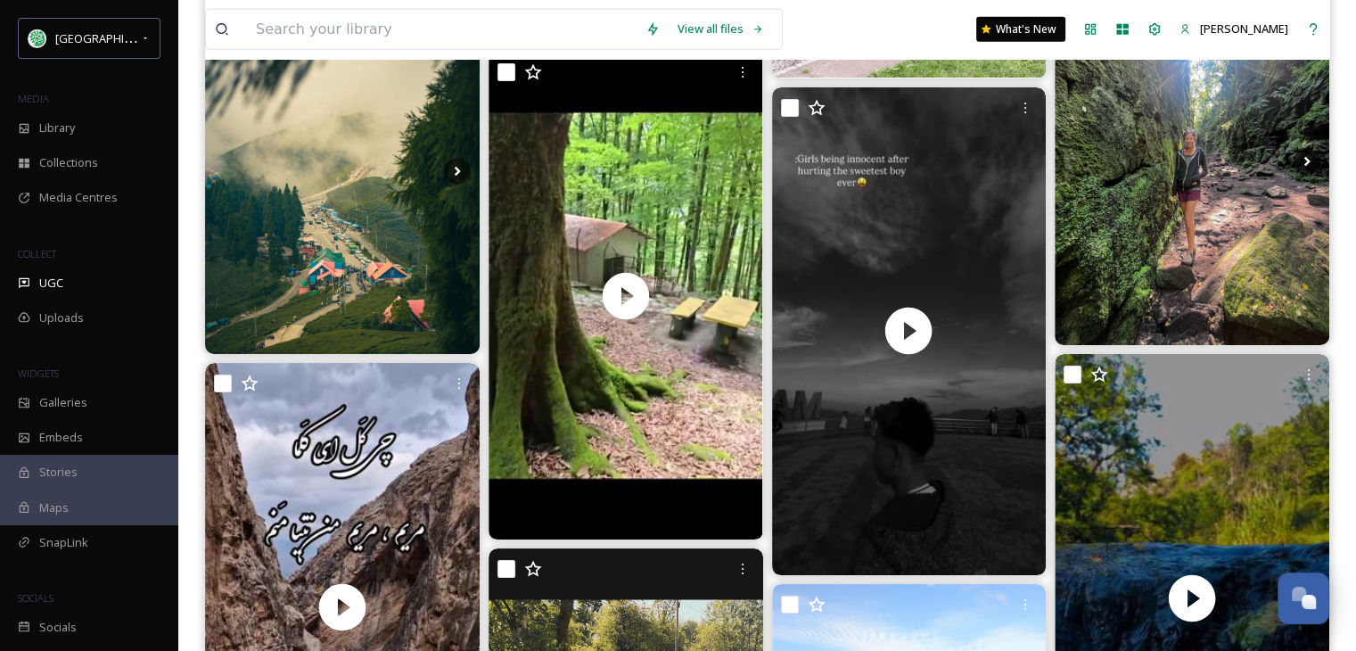
scroll to position [31701, 0]
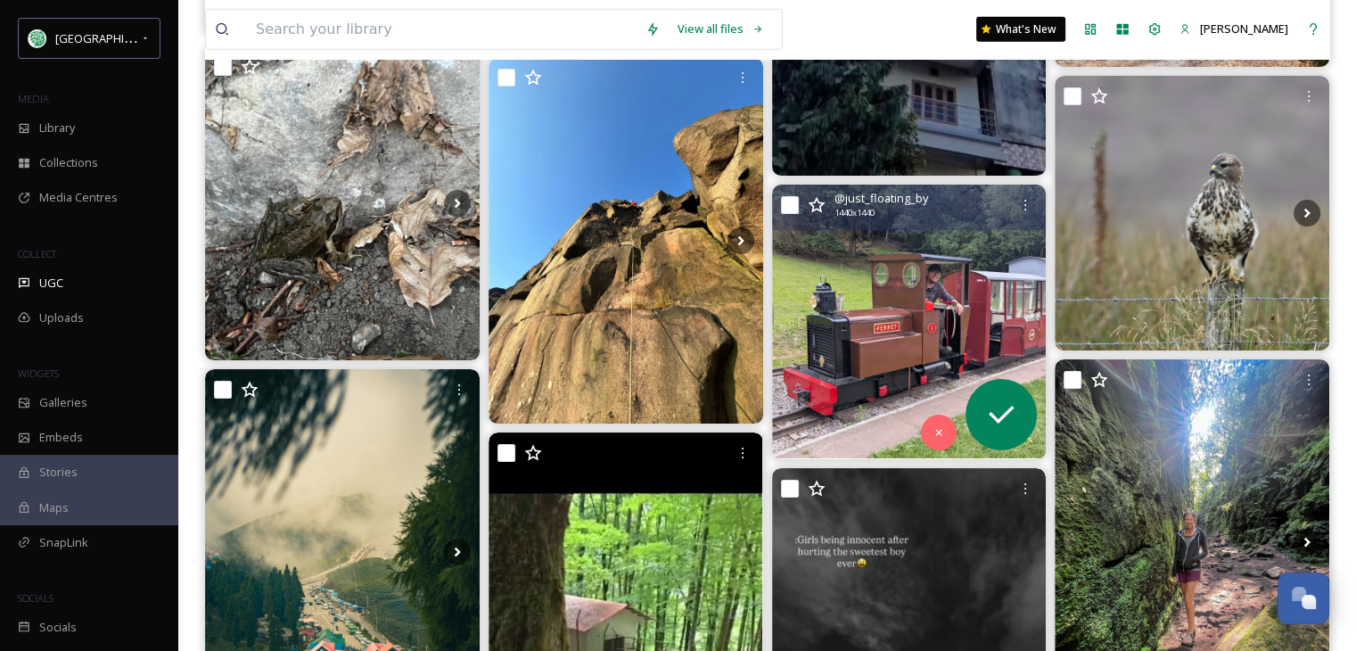
click at [902, 355] on img at bounding box center [909, 321] width 274 height 274
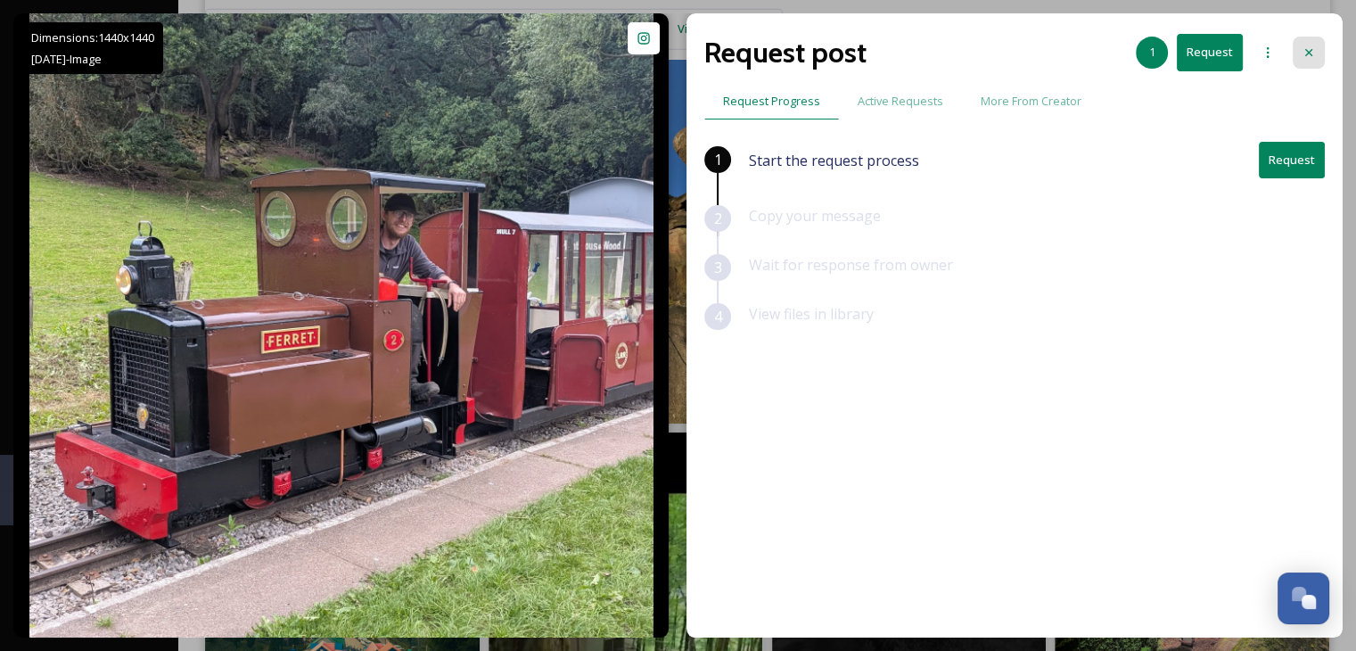
click at [1308, 47] on icon at bounding box center [1308, 52] width 14 height 14
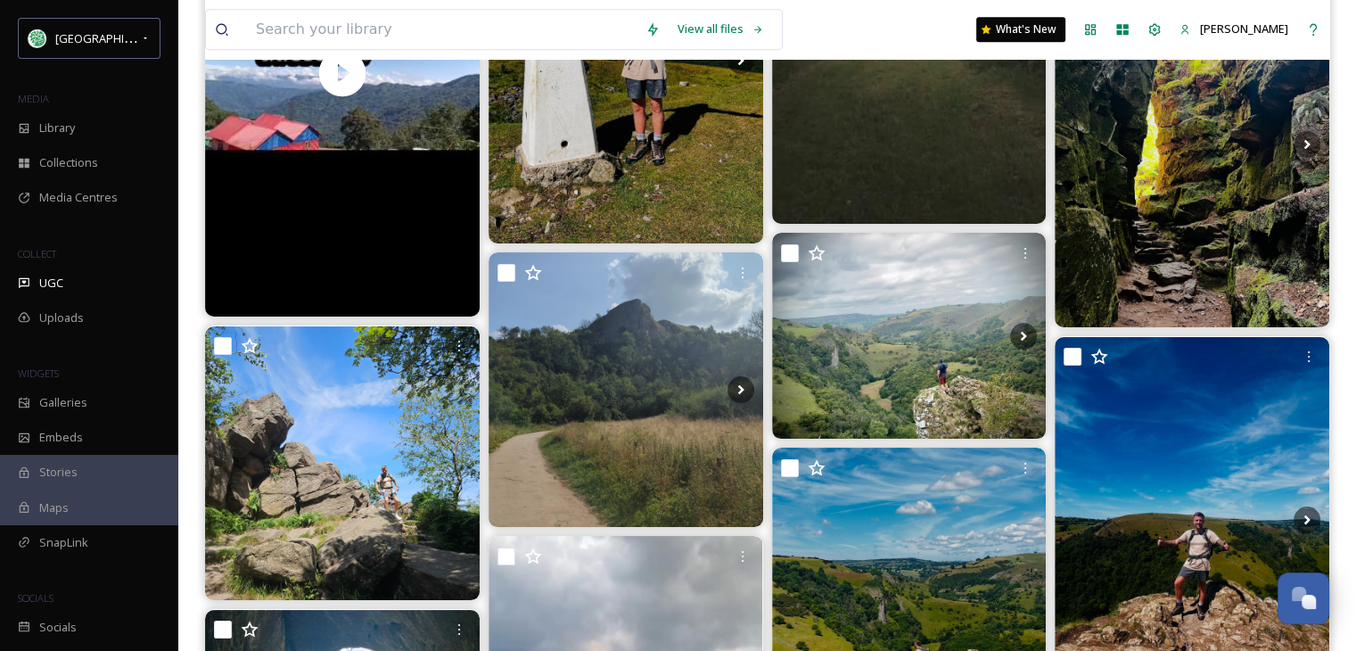
scroll to position [35533, 0]
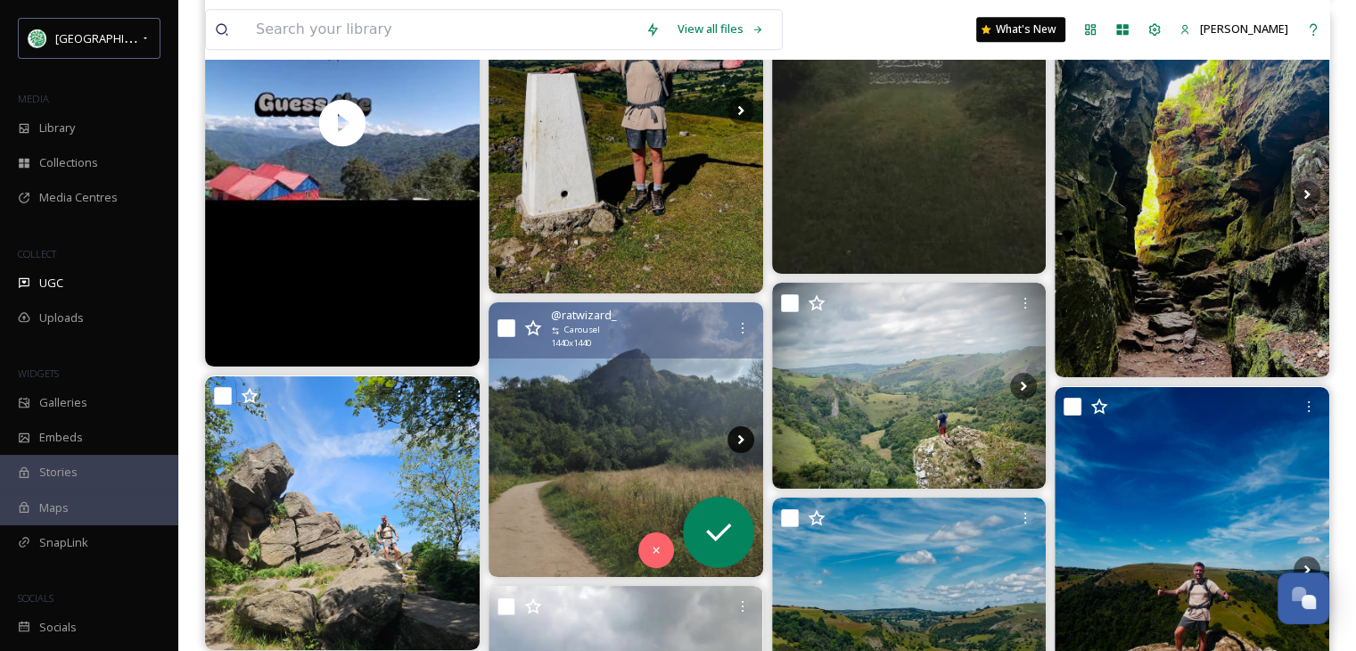
click at [739, 435] on icon at bounding box center [740, 440] width 6 height 10
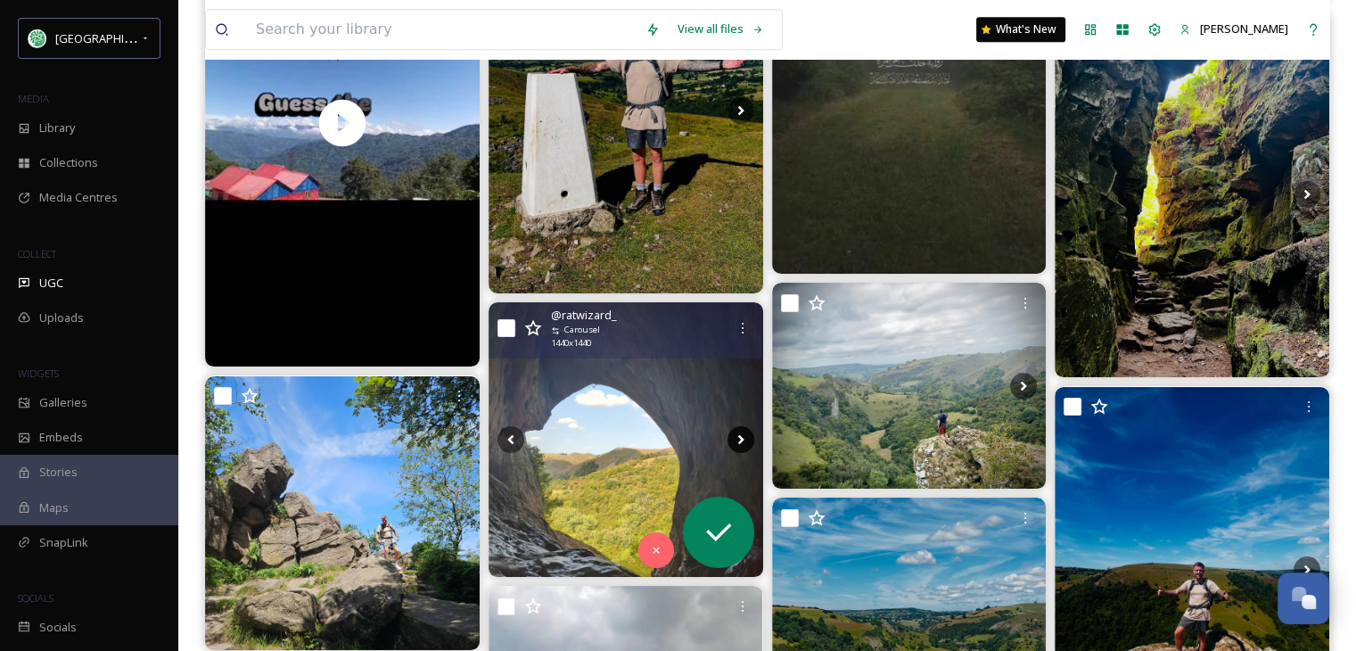
click at [739, 435] on icon at bounding box center [740, 440] width 6 height 10
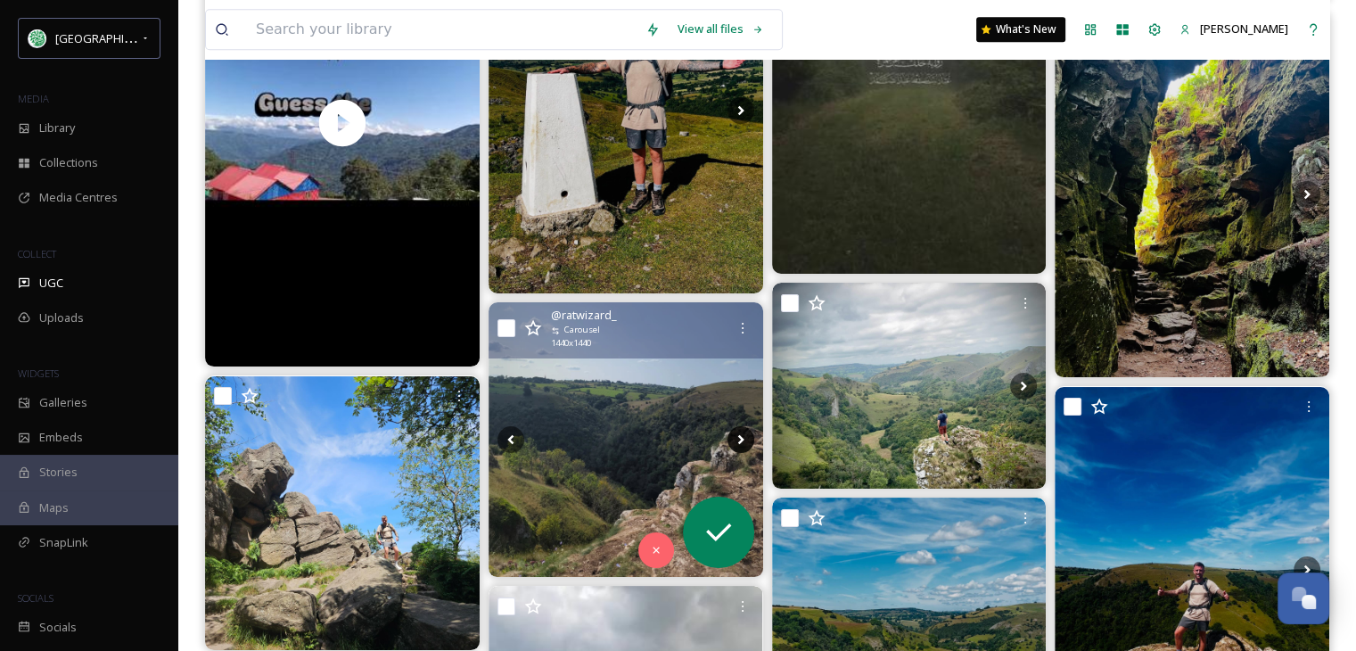
click at [739, 435] on icon at bounding box center [740, 440] width 6 height 10
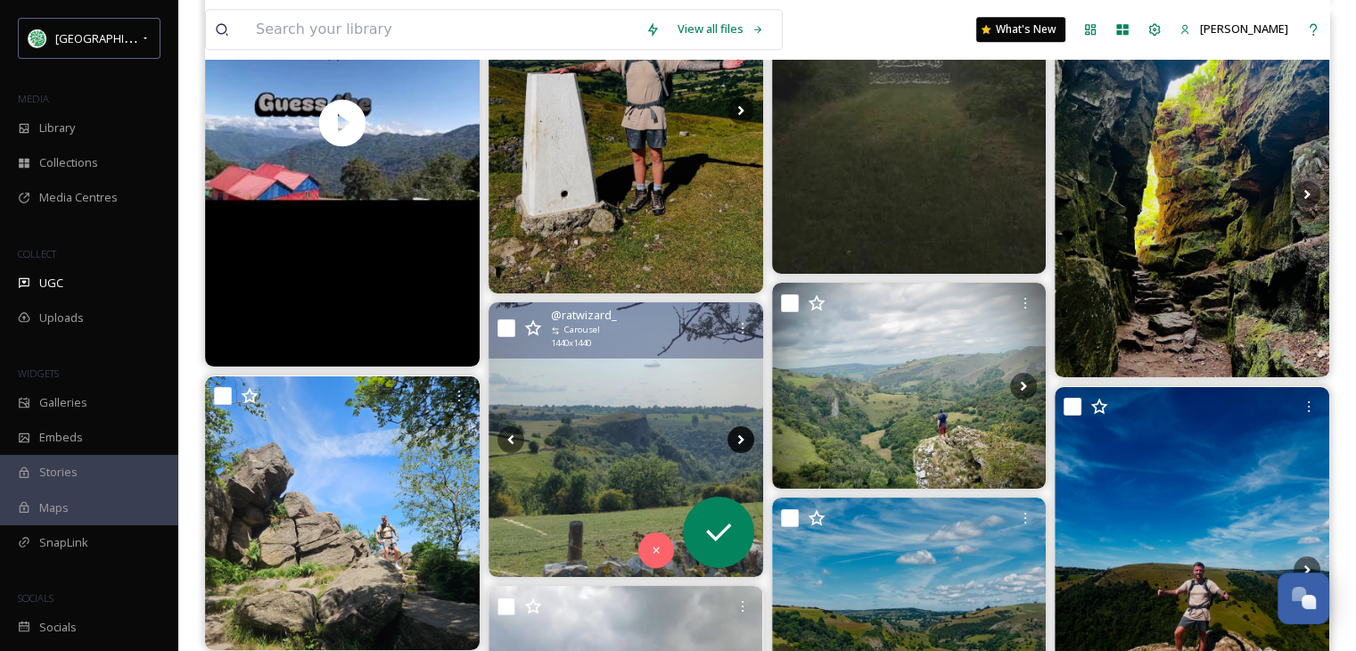
click at [739, 435] on icon at bounding box center [740, 440] width 6 height 10
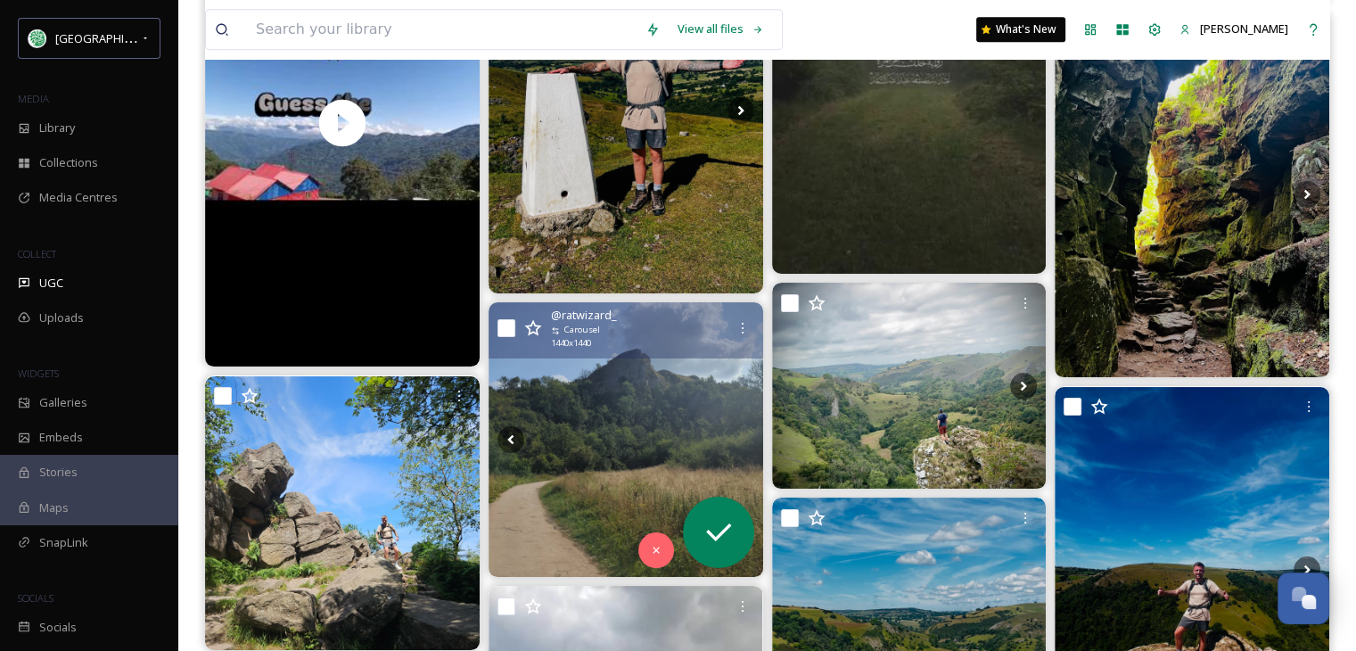
click at [739, 435] on icon at bounding box center [740, 440] width 6 height 10
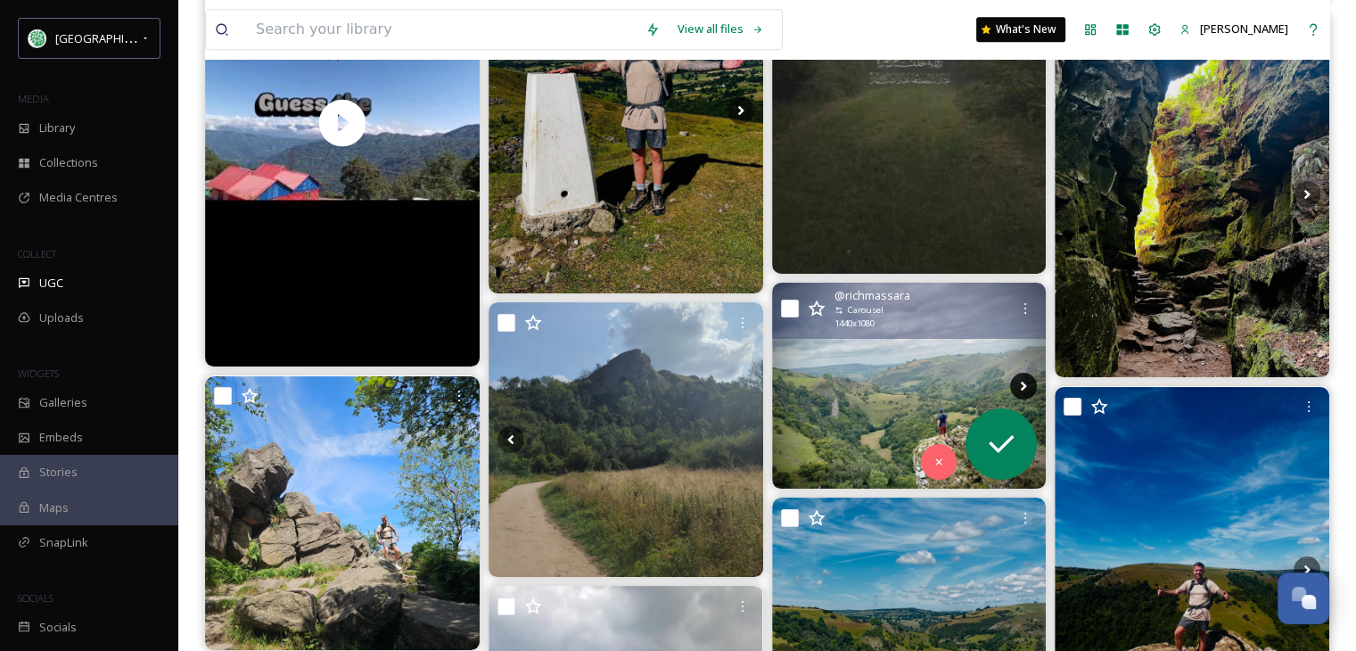
click at [1020, 382] on icon at bounding box center [1023, 386] width 27 height 27
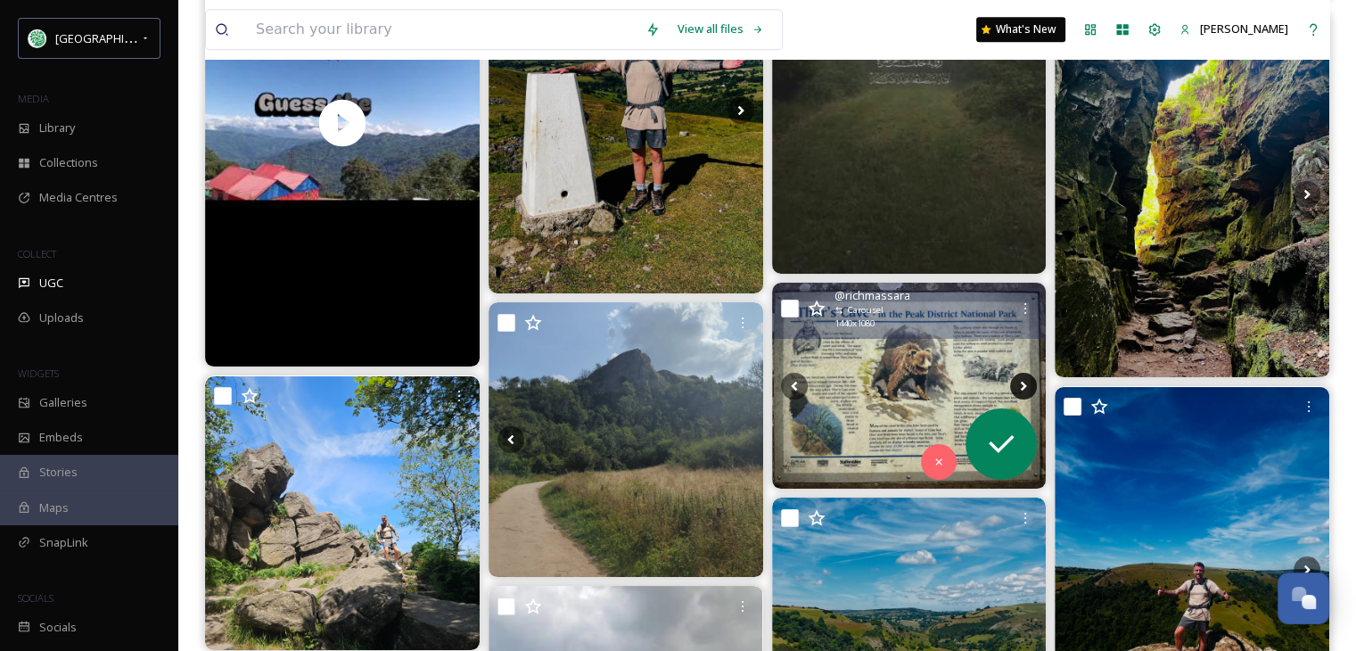
click at [1020, 382] on icon at bounding box center [1023, 386] width 27 height 27
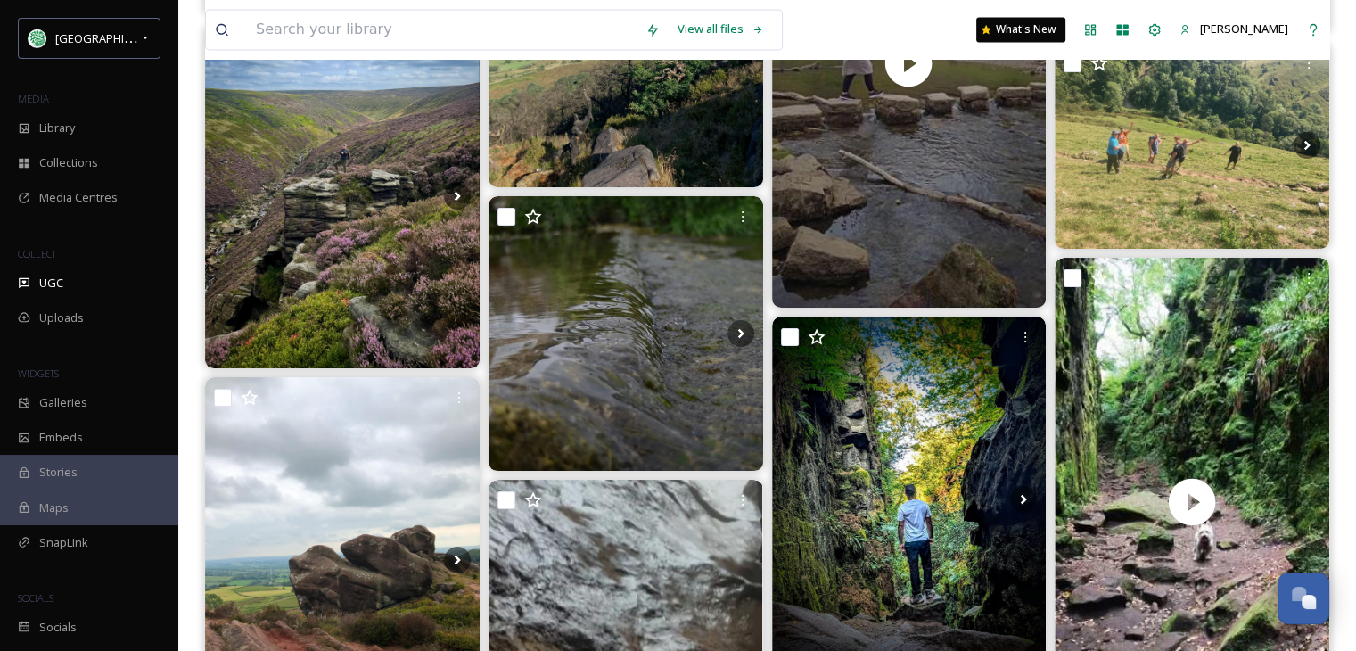
scroll to position [43821, 0]
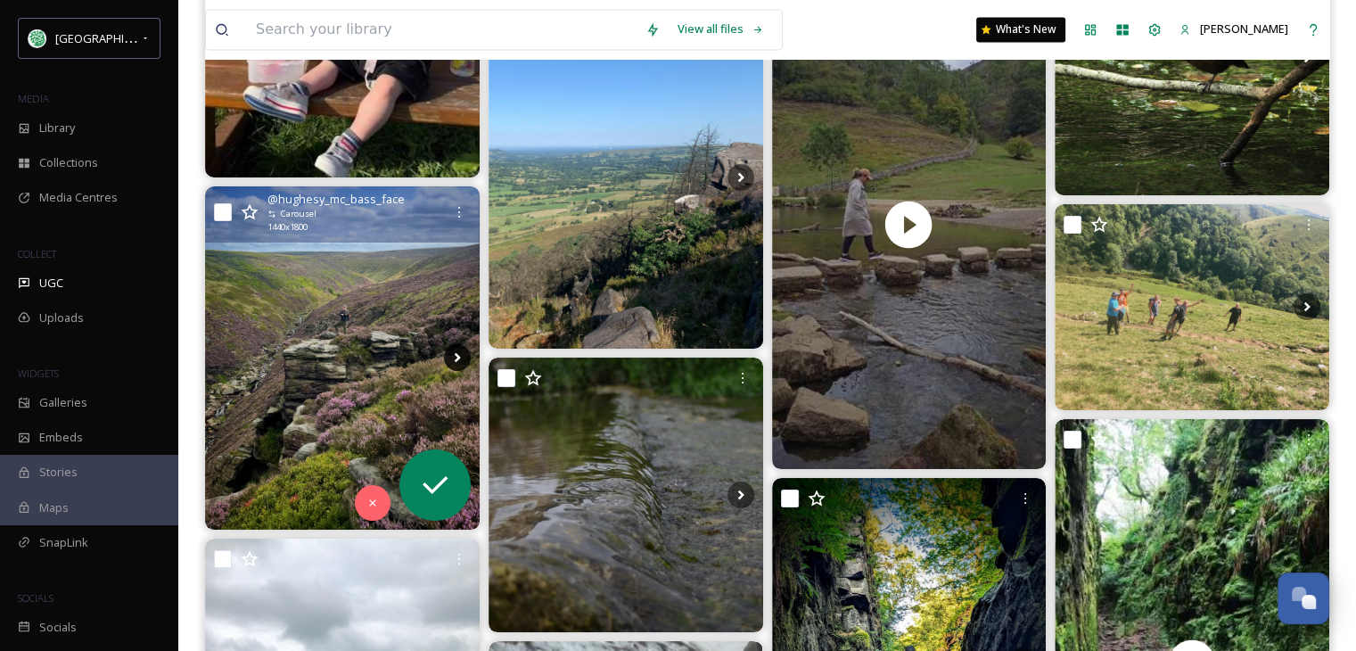
click at [455, 355] on icon at bounding box center [457, 358] width 6 height 10
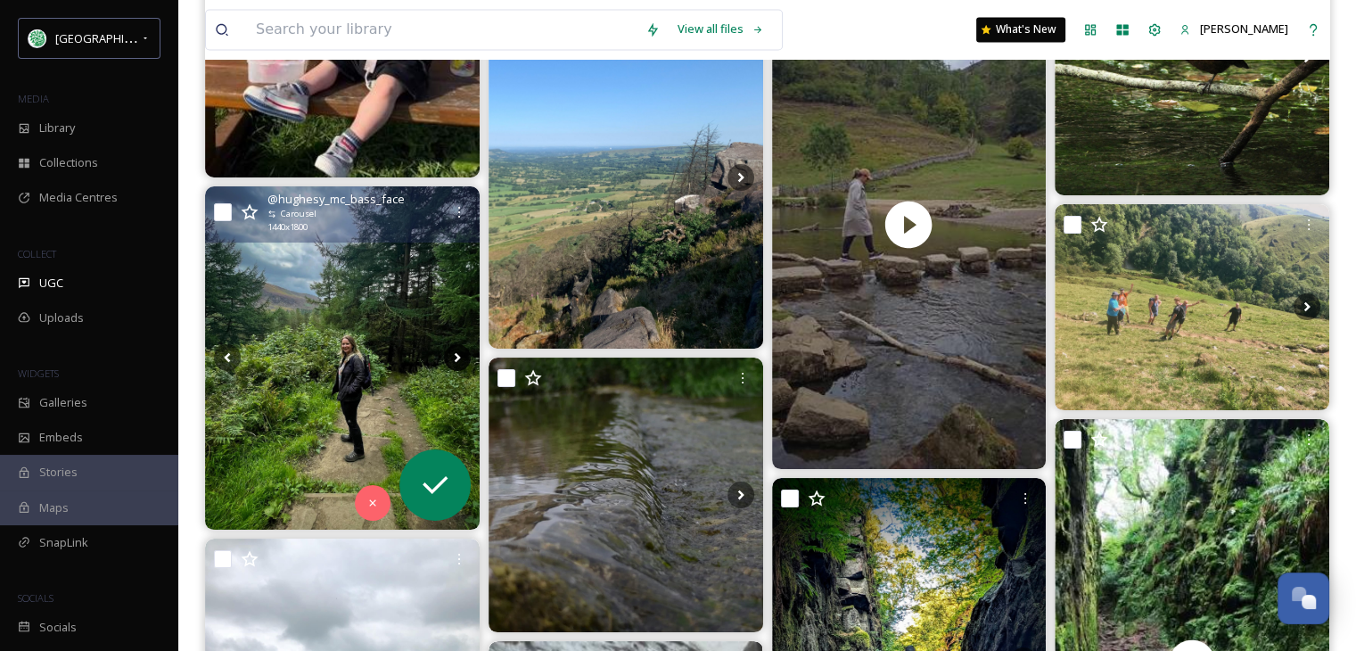
click at [455, 355] on icon at bounding box center [457, 358] width 6 height 10
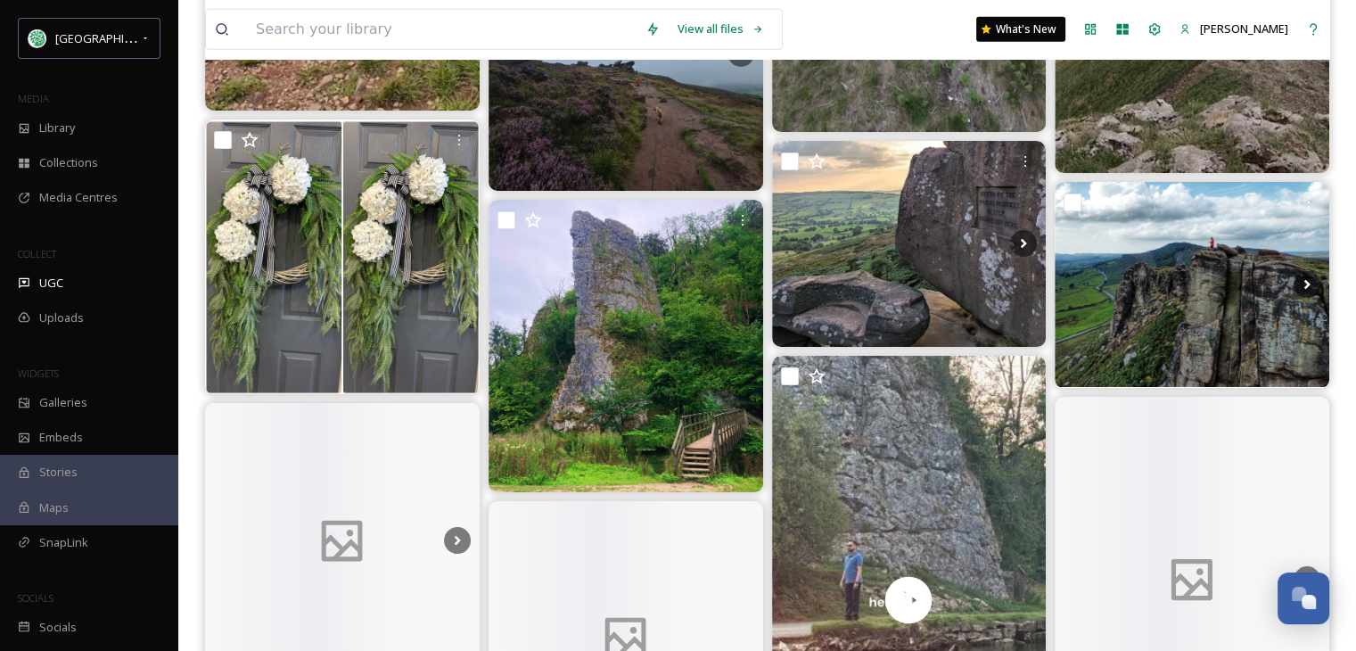
scroll to position [46406, 0]
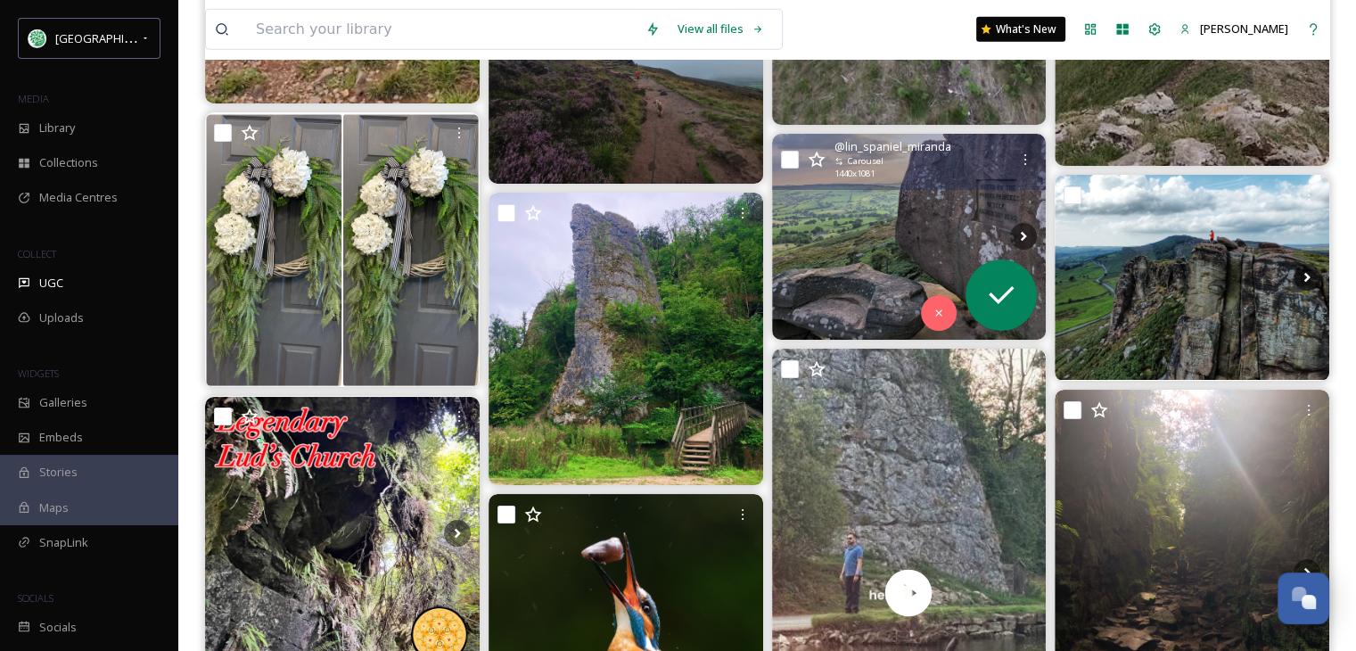
click at [882, 260] on img at bounding box center [909, 237] width 274 height 206
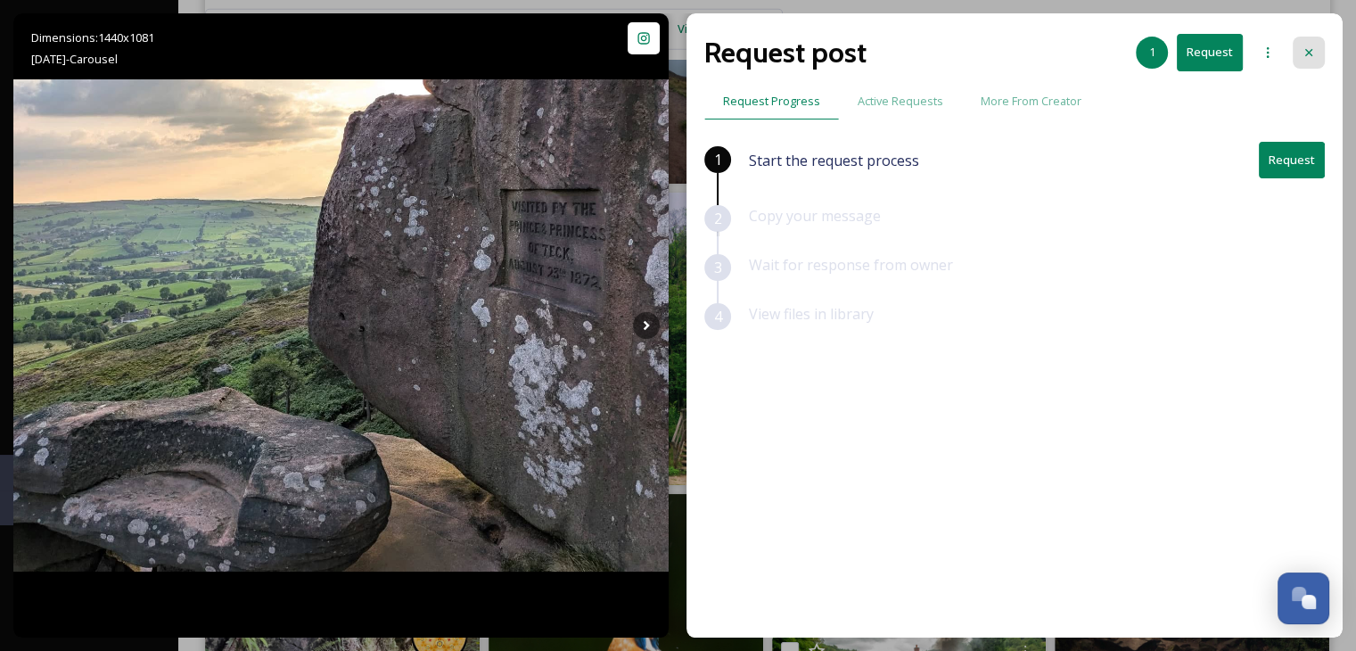
click at [1305, 49] on icon at bounding box center [1308, 52] width 7 height 7
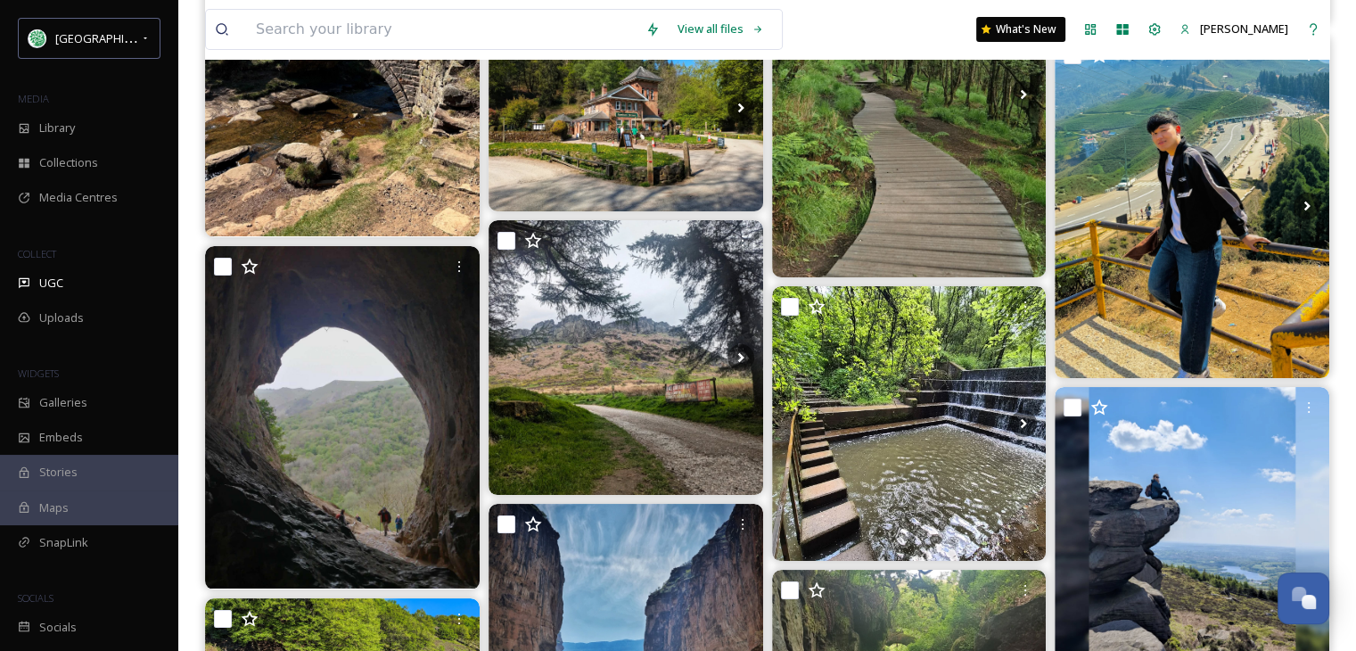
scroll to position [53714, 0]
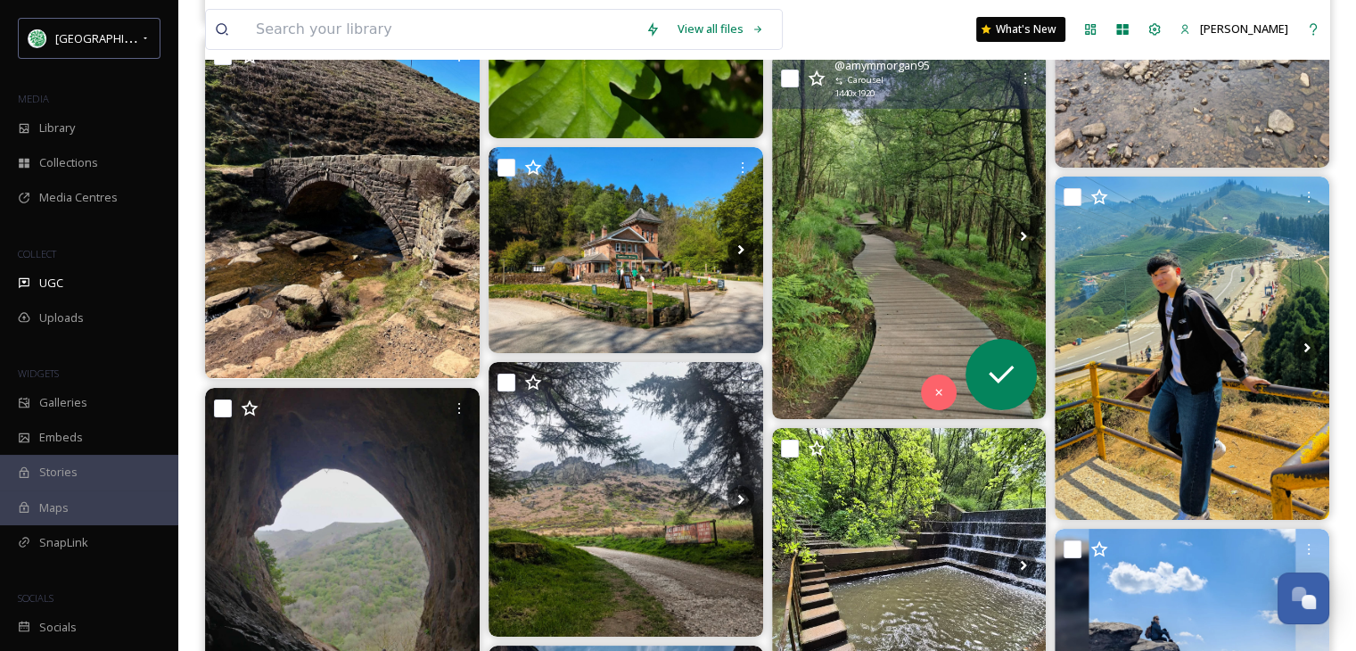
click at [912, 309] on img at bounding box center [909, 235] width 274 height 365
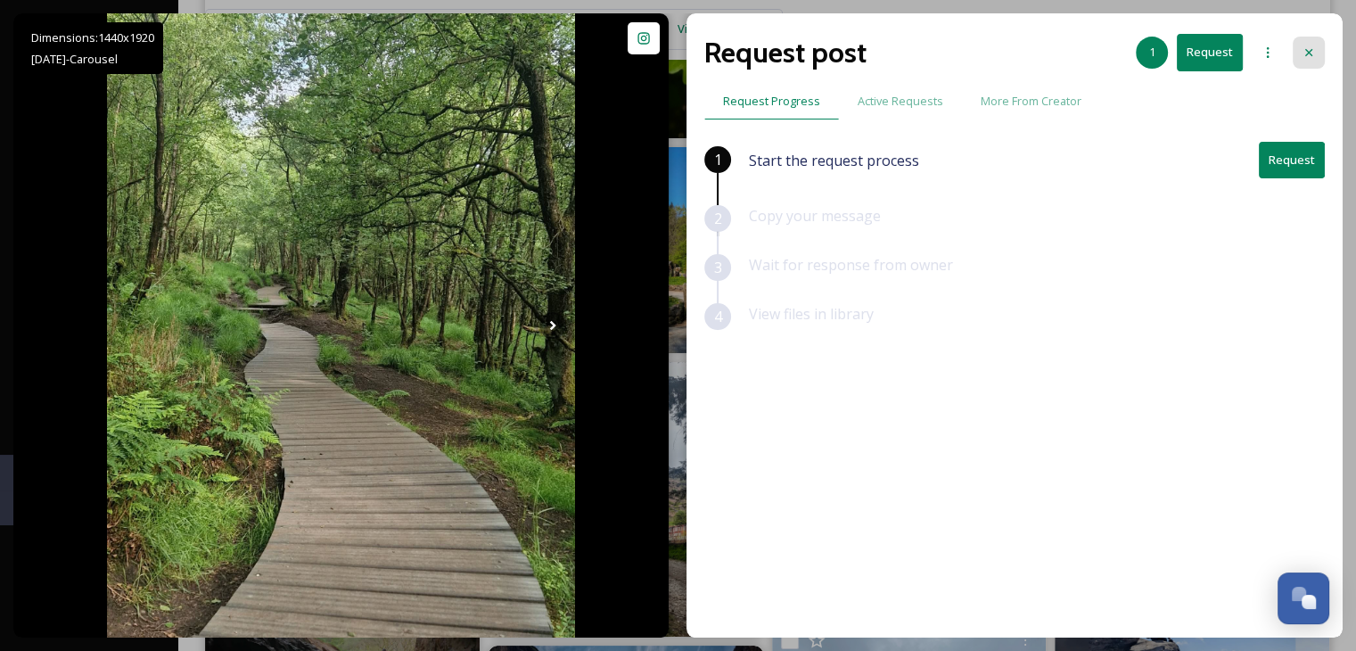
click at [1307, 48] on icon at bounding box center [1308, 52] width 14 height 14
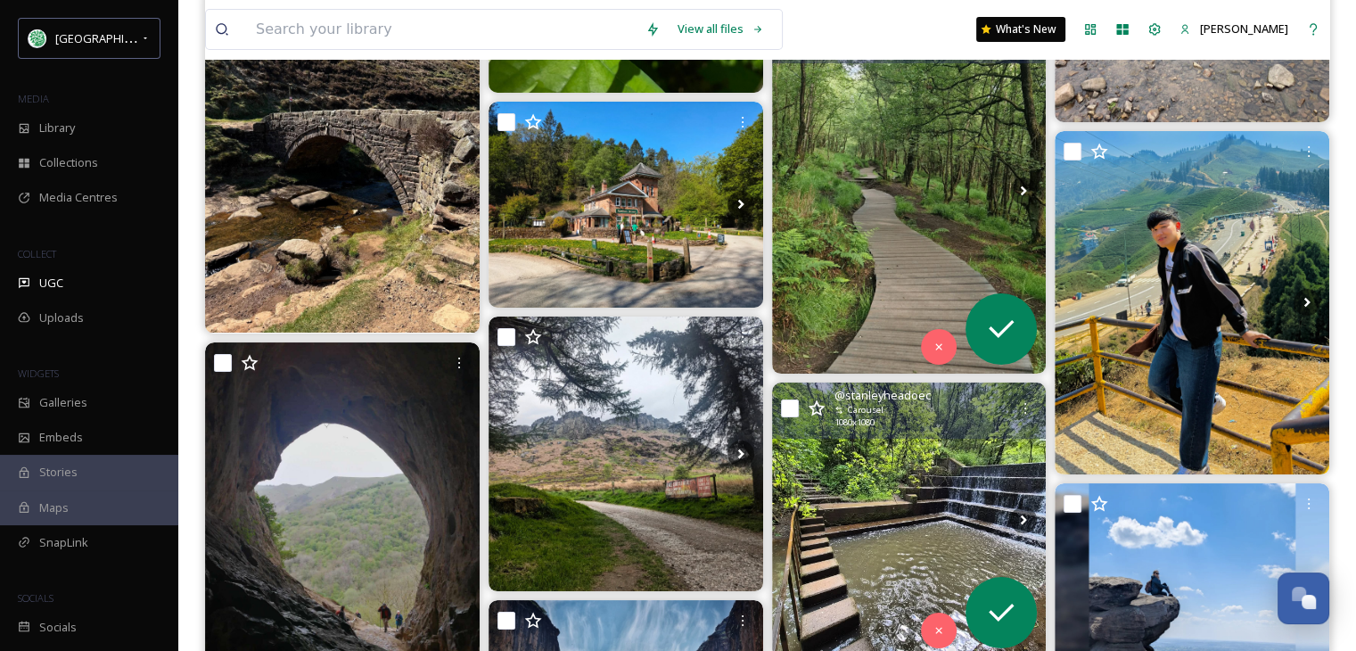
scroll to position [53892, 0]
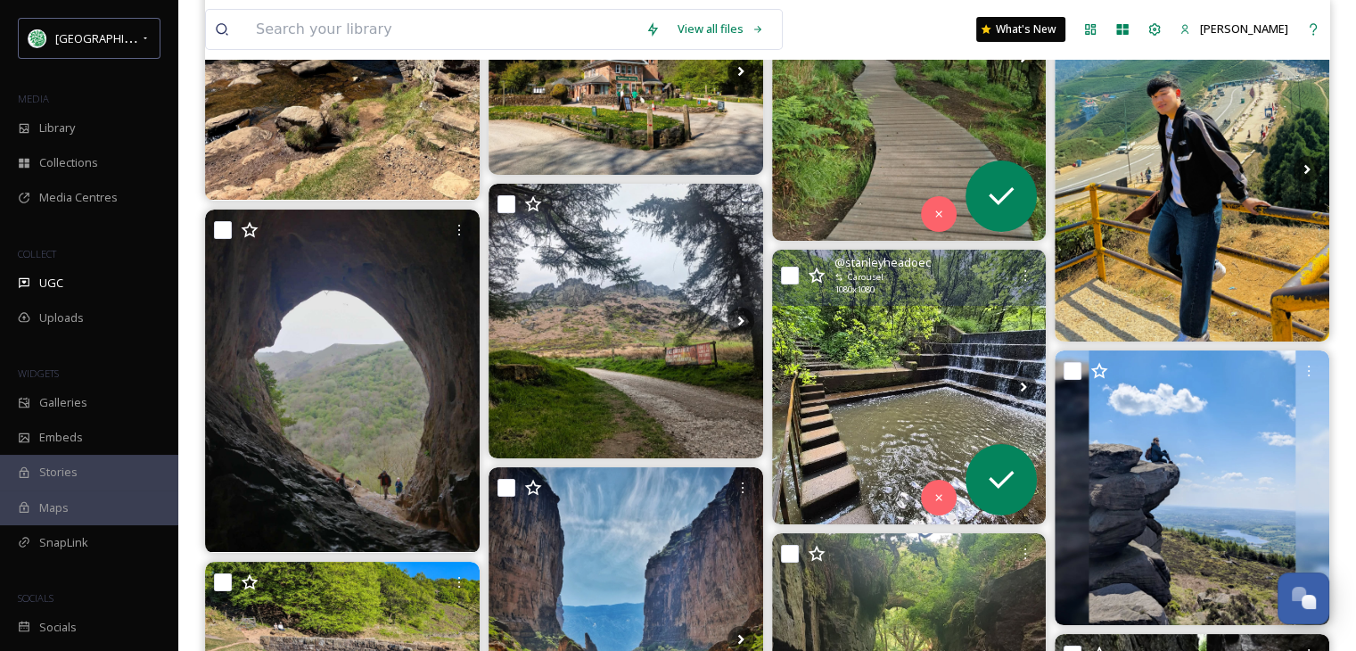
click at [881, 386] on img at bounding box center [909, 387] width 274 height 274
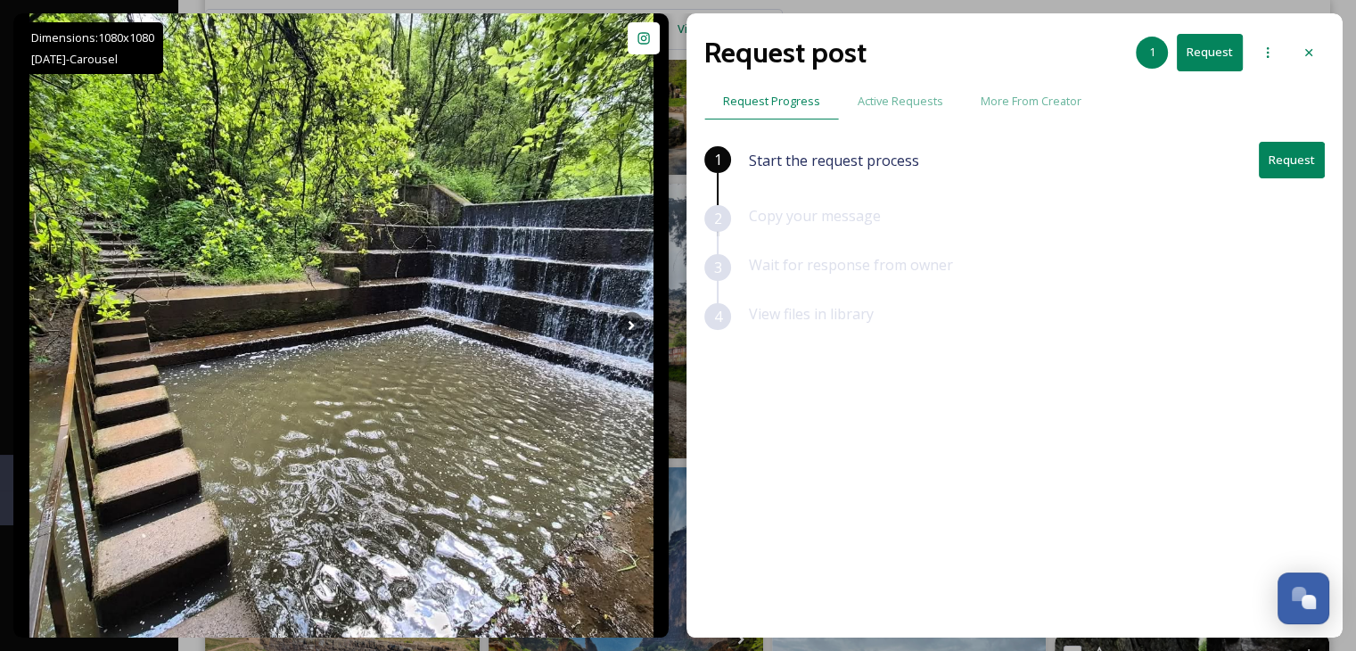
click at [1207, 54] on button "Request" at bounding box center [1209, 52] width 66 height 37
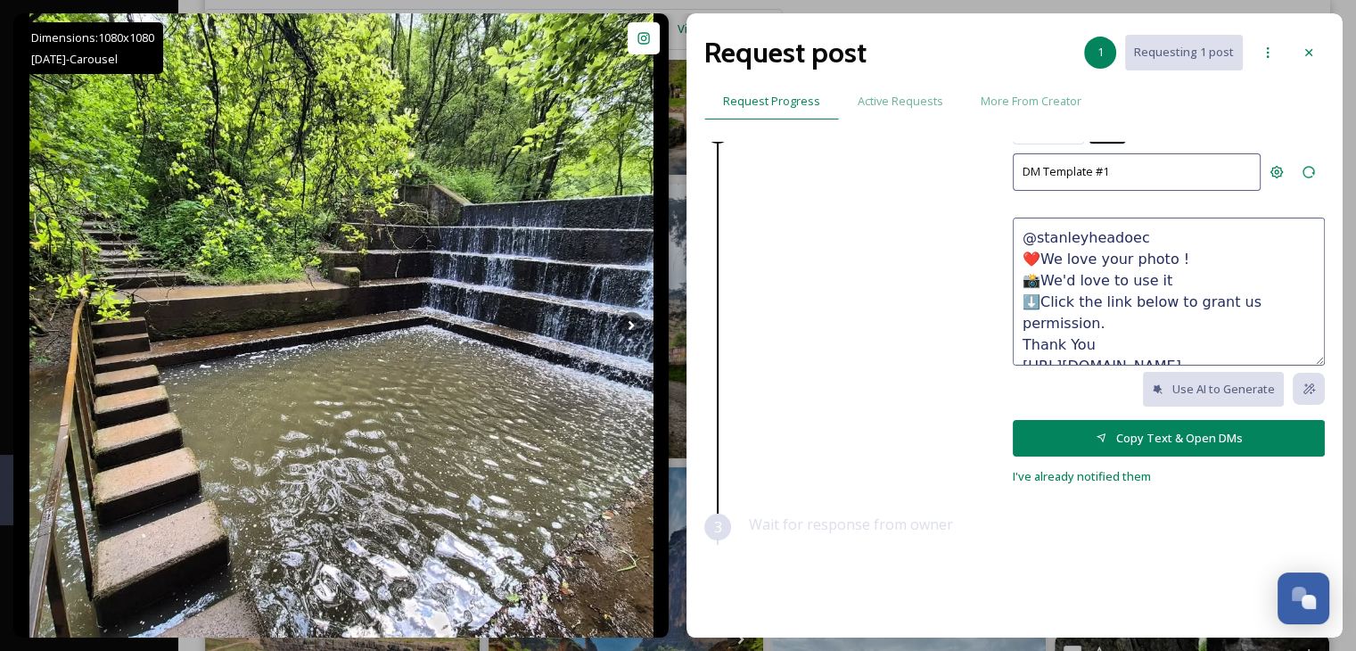
scroll to position [89, 0]
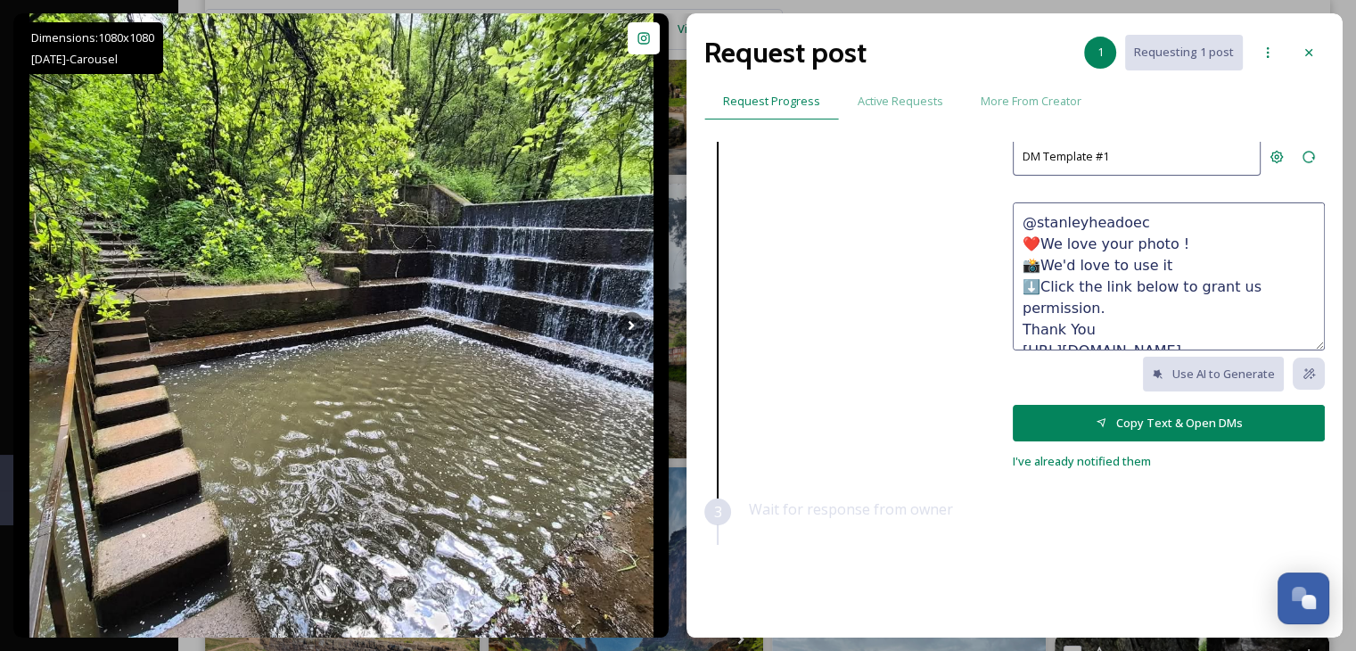
click at [1184, 417] on button "Copy Text & Open DMs" at bounding box center [1168, 423] width 312 height 37
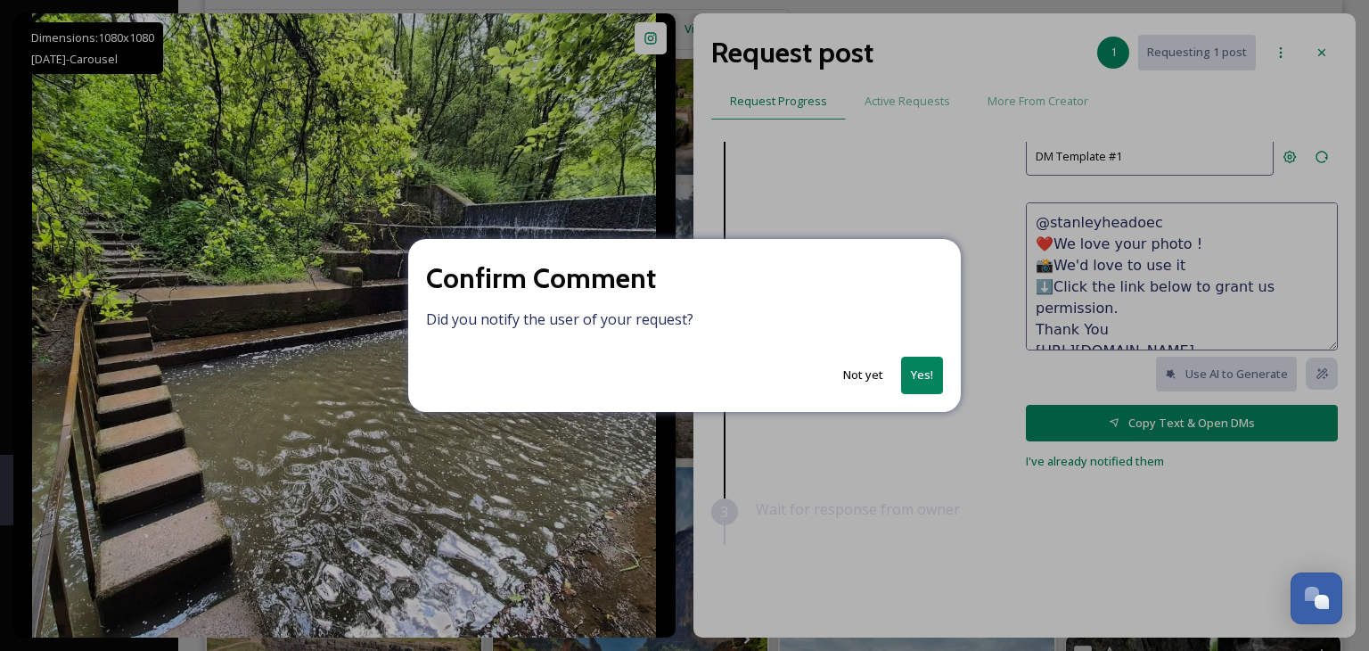
click at [907, 368] on button "Yes!" at bounding box center [922, 374] width 42 height 37
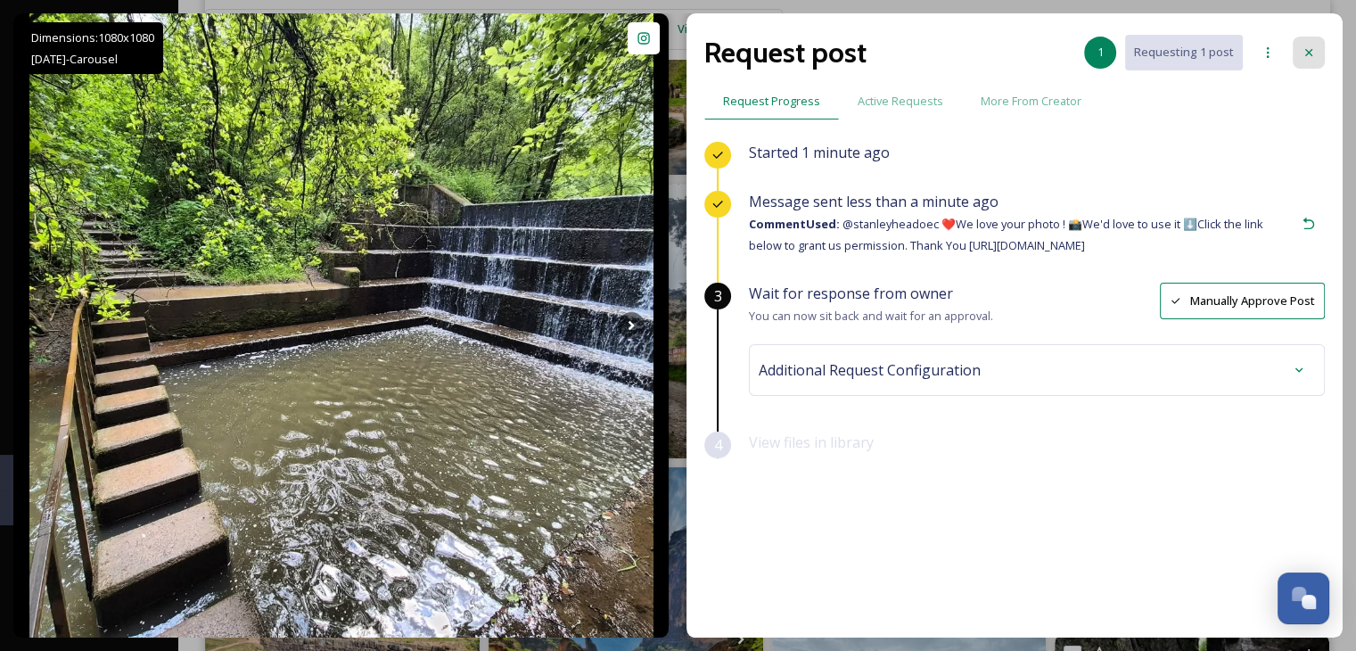
scroll to position [0, 0]
click at [1304, 46] on icon at bounding box center [1308, 52] width 14 height 14
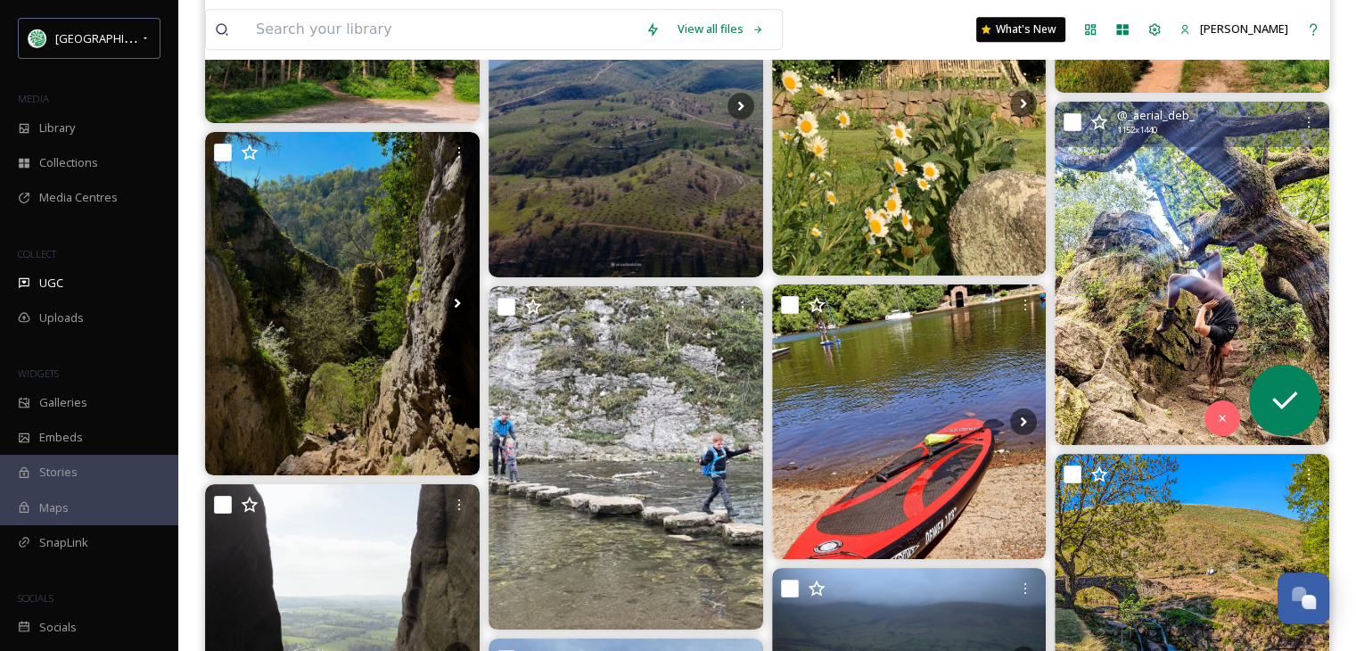
scroll to position [54872, 0]
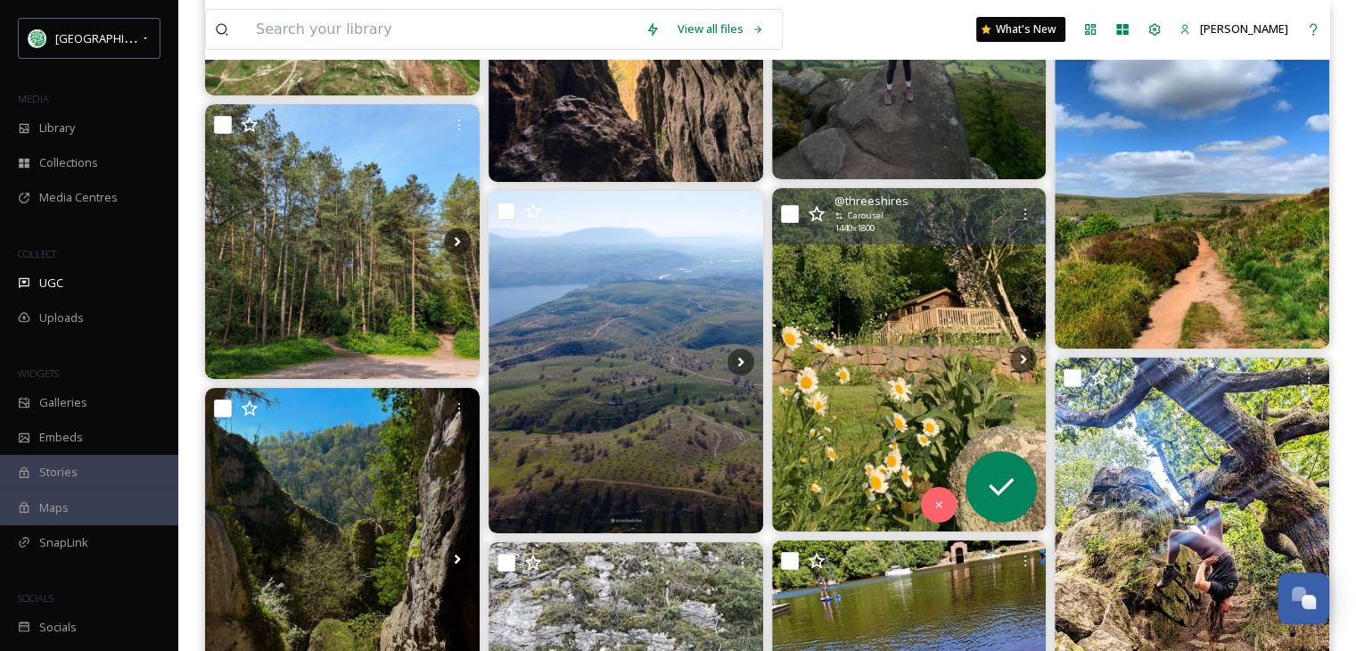
click at [874, 451] on img at bounding box center [909, 359] width 274 height 343
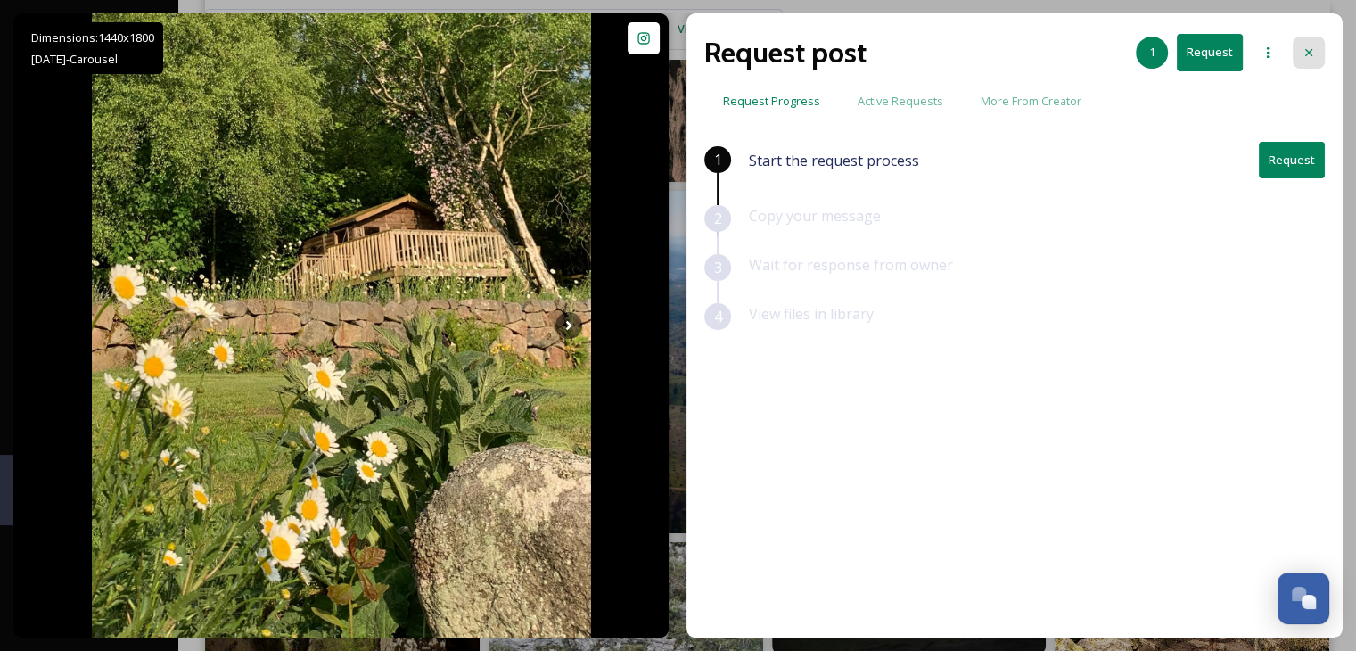
click at [1306, 47] on icon at bounding box center [1308, 52] width 14 height 14
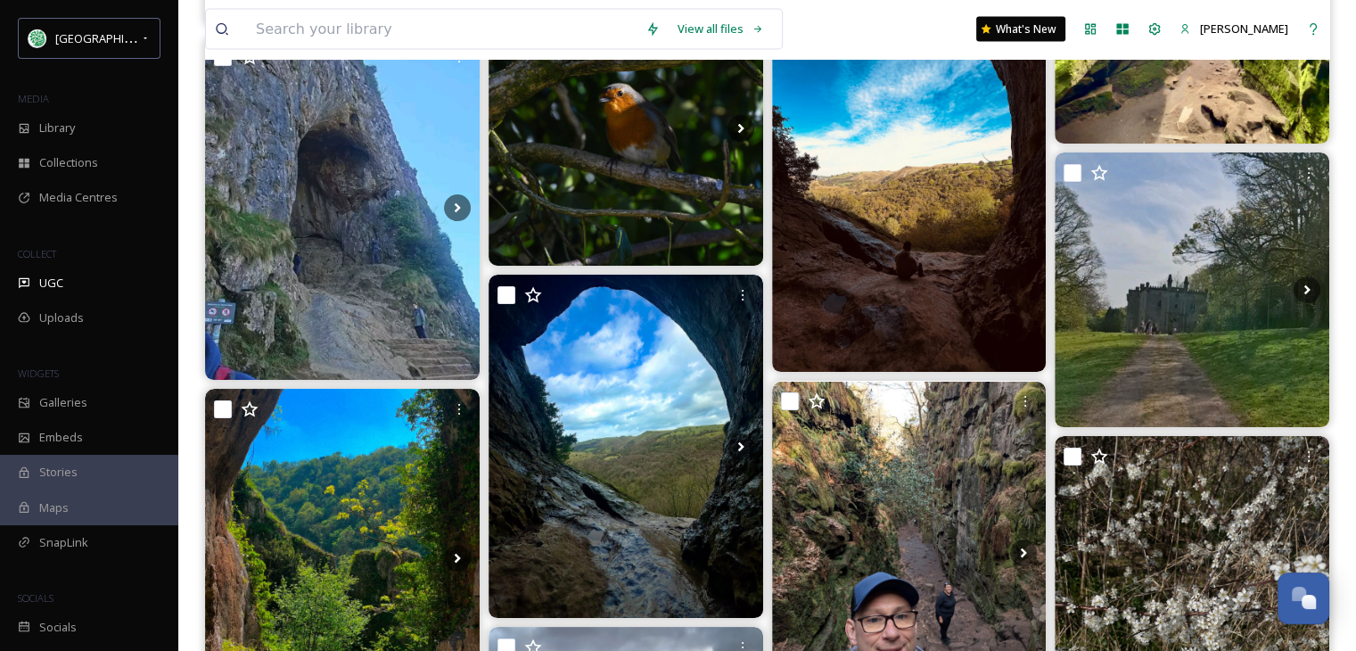
scroll to position [58348, 0]
